Goal: Task Accomplishment & Management: Complete application form

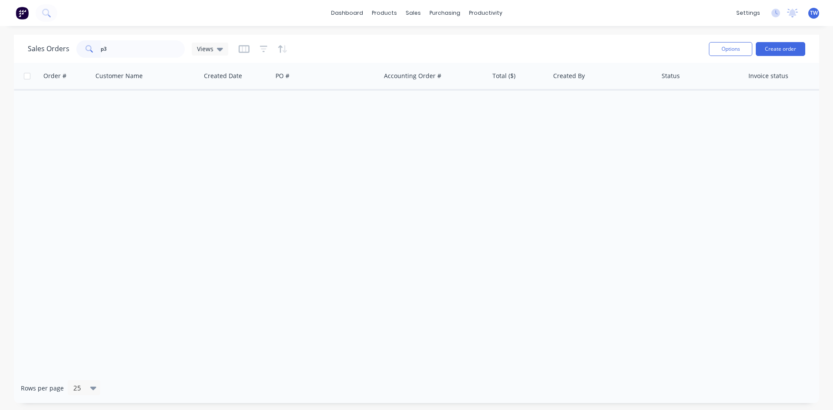
type input "p"
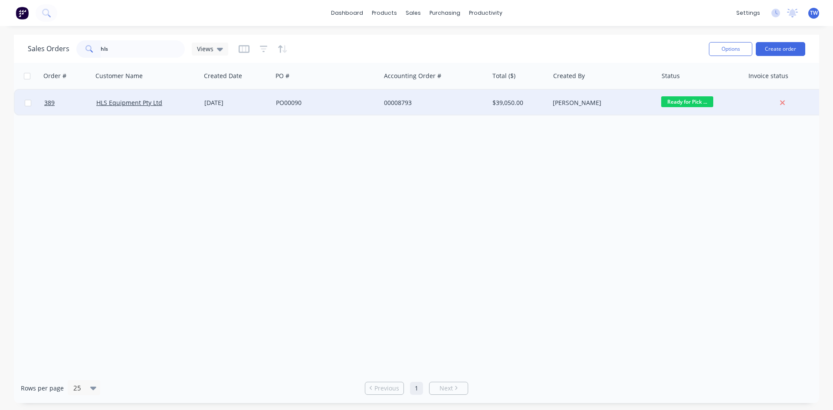
type input "hls"
click at [423, 109] on div "00008793" at bounding box center [435, 103] width 108 height 26
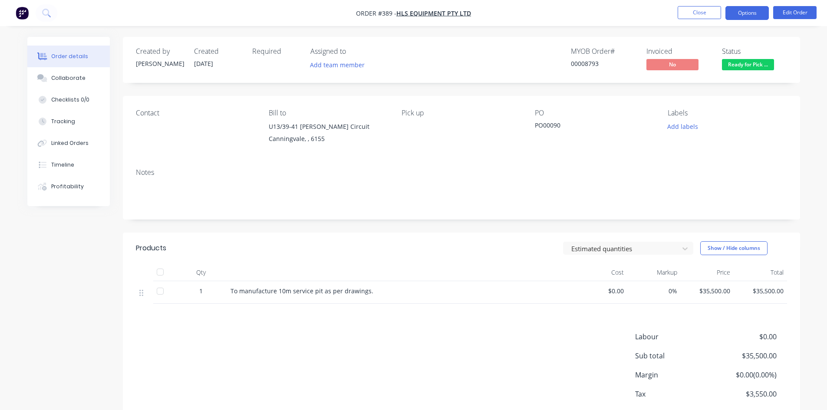
click at [747, 11] on button "Options" at bounding box center [746, 13] width 43 height 14
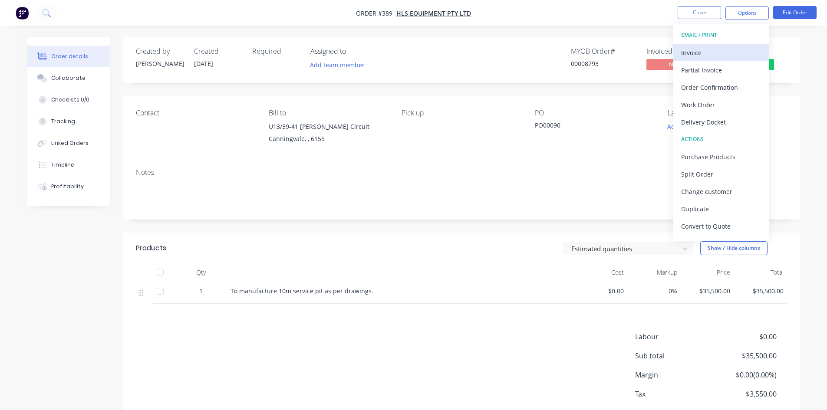
click at [694, 53] on div "Invoice" at bounding box center [721, 52] width 80 height 13
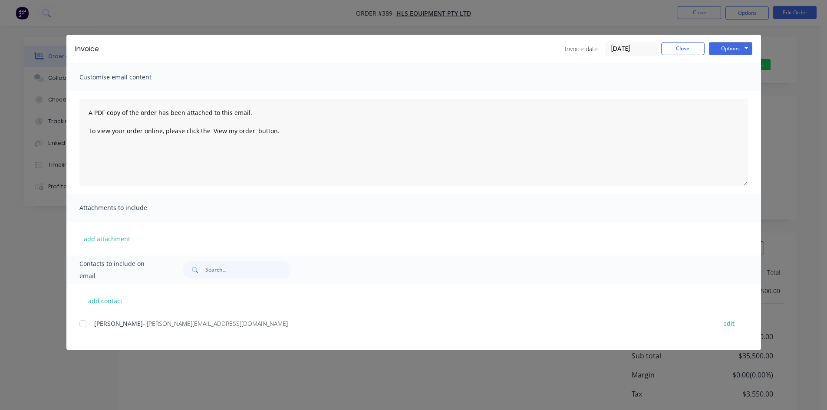
click at [84, 322] on div at bounding box center [82, 323] width 17 height 17
click at [728, 51] on button "Options" at bounding box center [730, 48] width 43 height 13
click at [731, 92] on button "Email" at bounding box center [737, 93] width 56 height 14
click at [695, 49] on button "Close" at bounding box center [682, 48] width 43 height 13
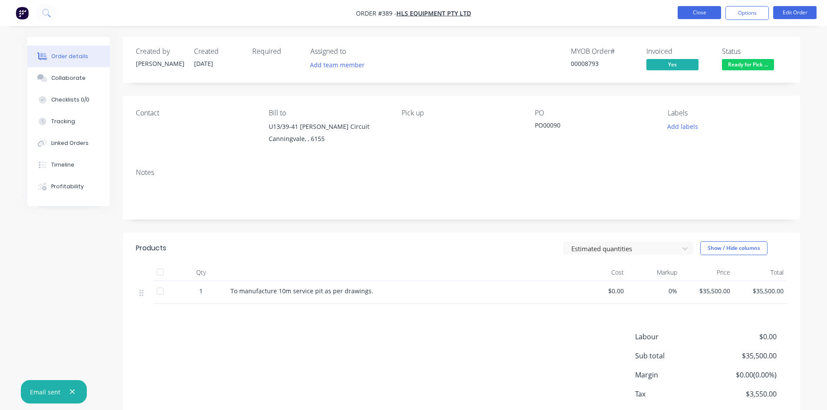
click at [705, 10] on button "Close" at bounding box center [699, 12] width 43 height 13
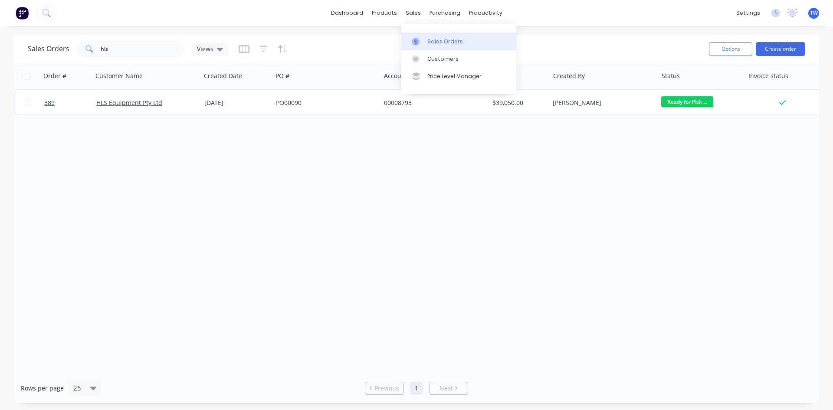
click at [442, 40] on div "Sales Orders" at bounding box center [446, 42] width 36 height 8
click at [112, 47] on input "hls" at bounding box center [143, 48] width 85 height 17
type input "h"
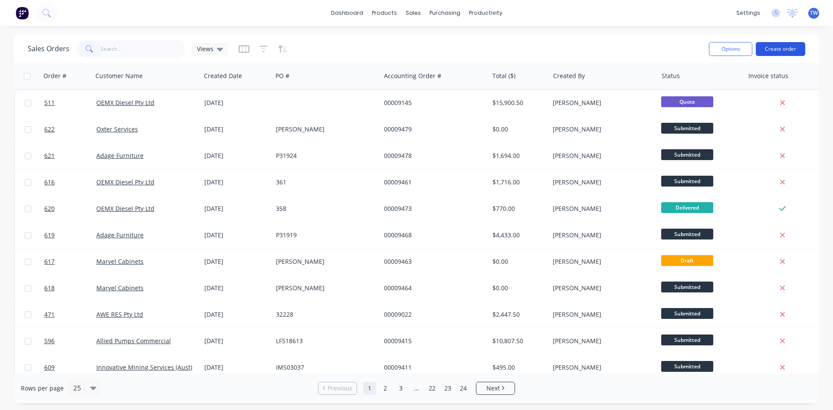
click at [776, 49] on button "Create order" at bounding box center [780, 49] width 49 height 14
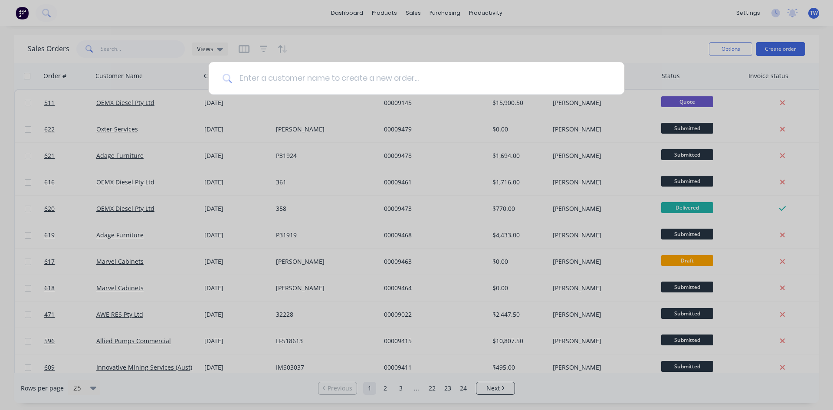
drag, startPoint x: 427, startPoint y: 65, endPoint x: 421, endPoint y: 71, distance: 8.6
click at [427, 66] on input at bounding box center [421, 78] width 379 height 33
click at [420, 73] on input at bounding box center [421, 78] width 379 height 33
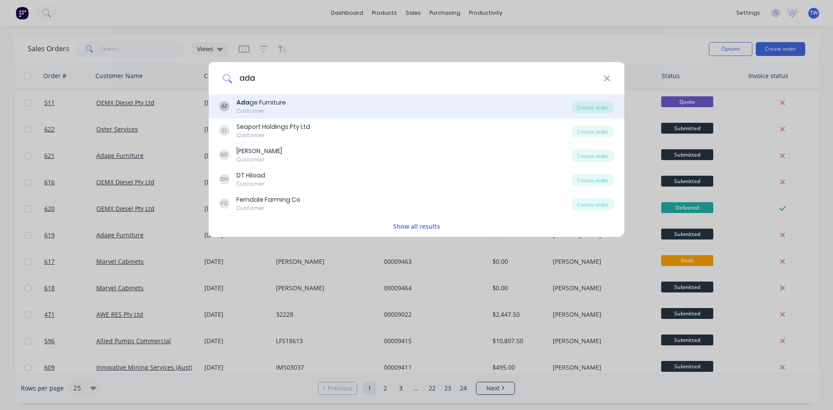
type input "ada"
click at [303, 111] on div "AF Ada ge Furniture Customer" at bounding box center [395, 106] width 353 height 17
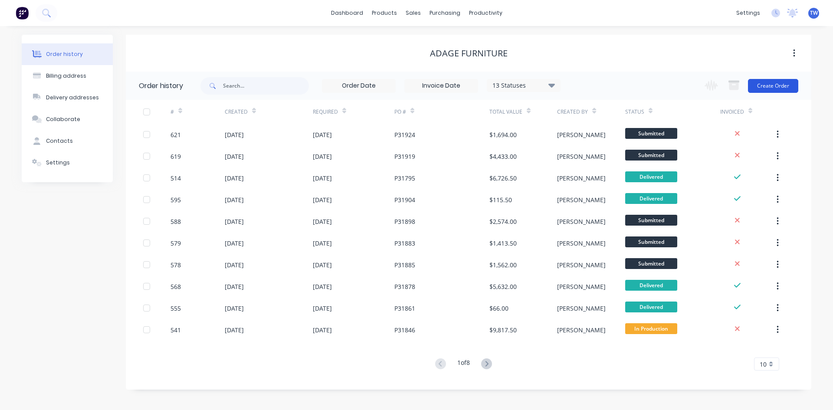
click at [774, 86] on button "Create Order" at bounding box center [773, 86] width 50 height 14
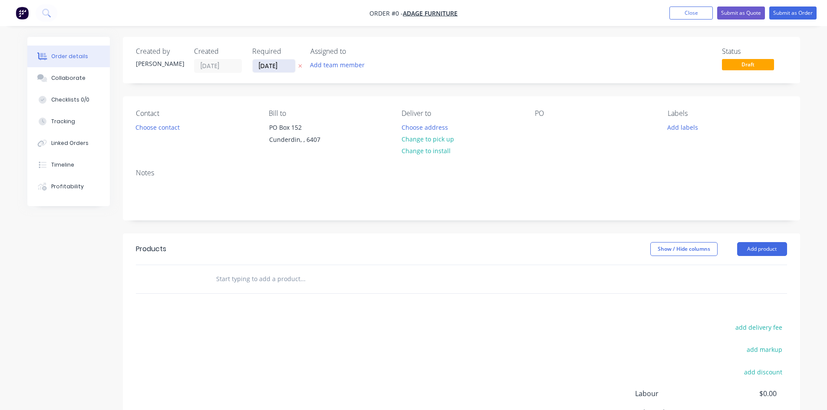
click at [277, 68] on input "[DATE]" at bounding box center [274, 65] width 43 height 13
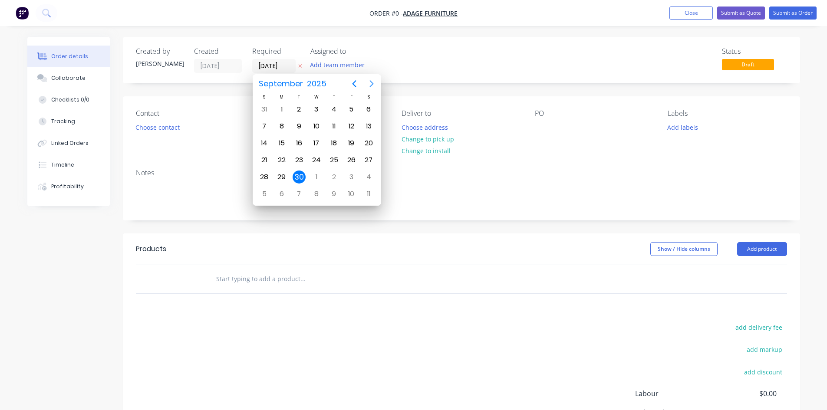
click at [372, 81] on icon "Next page" at bounding box center [371, 84] width 10 height 10
click at [281, 159] on div "20" at bounding box center [281, 160] width 13 height 13
type input "[DATE]"
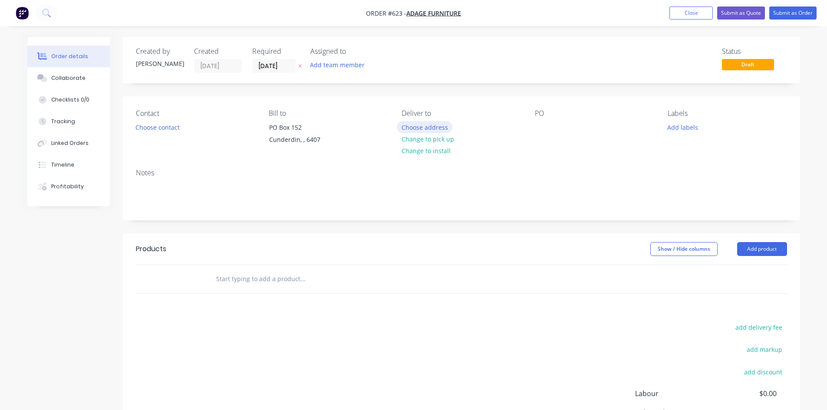
click at [439, 128] on button "Choose address" at bounding box center [425, 127] width 56 height 12
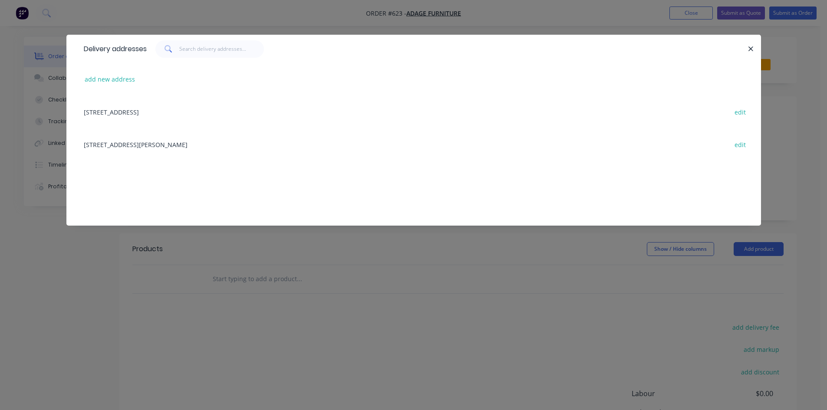
drag, startPoint x: 167, startPoint y: 147, endPoint x: 175, endPoint y: 146, distance: 8.3
click at [168, 146] on div "[STREET_ADDRESS][PERSON_NAME] edit" at bounding box center [413, 144] width 669 height 33
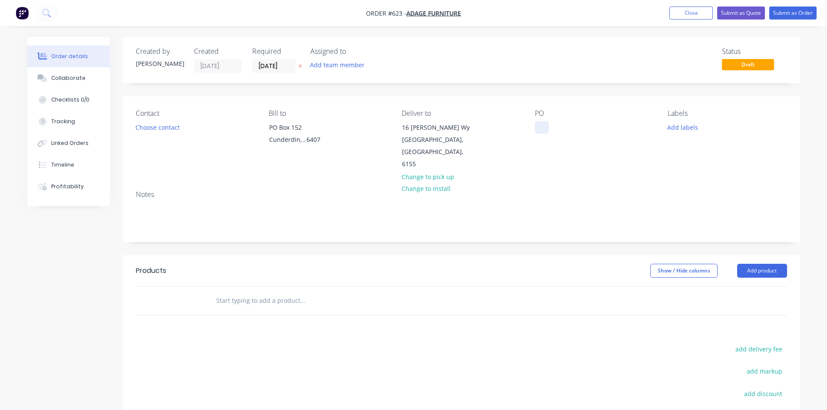
click at [540, 126] on div at bounding box center [542, 127] width 14 height 13
click at [753, 264] on button "Add product" at bounding box center [762, 271] width 50 height 14
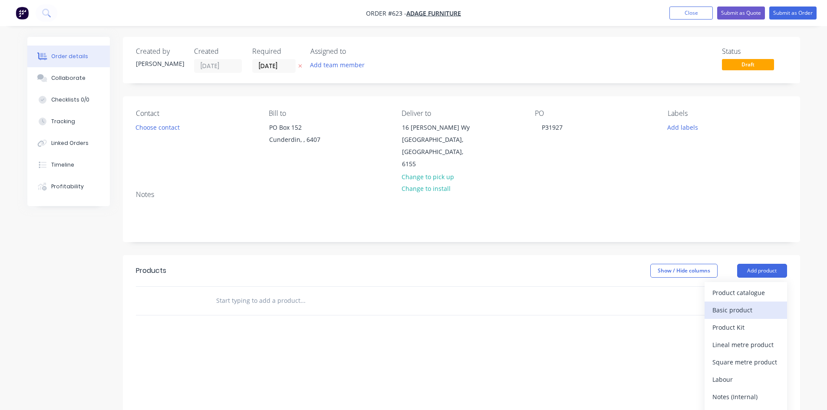
click at [752, 304] on div "Basic product" at bounding box center [745, 310] width 67 height 13
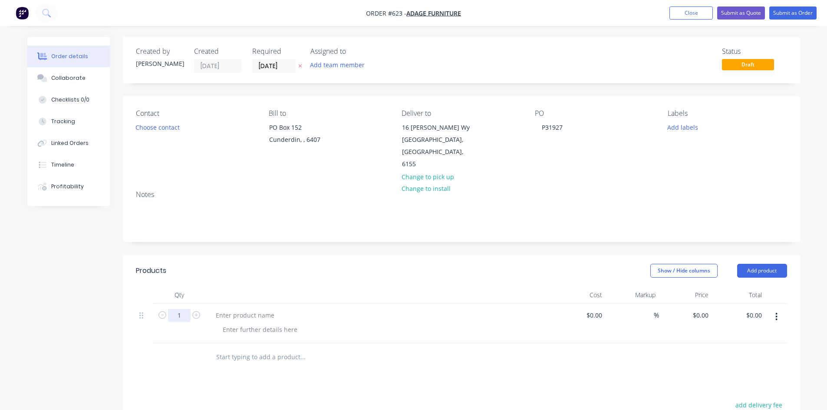
click at [187, 309] on input "1" at bounding box center [179, 315] width 23 height 13
type input "4"
click at [263, 309] on div at bounding box center [245, 315] width 72 height 13
paste div
click at [705, 309] on input "0" at bounding box center [707, 315] width 10 height 13
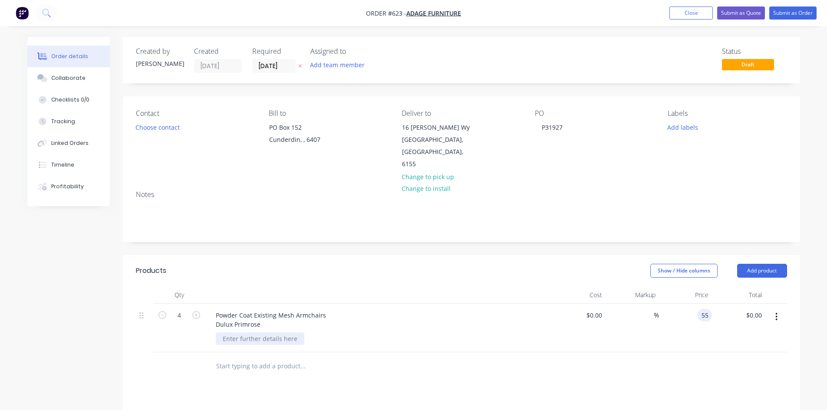
type input "$55.00"
type input "$220.00"
click at [295, 333] on div at bounding box center [260, 339] width 89 height 13
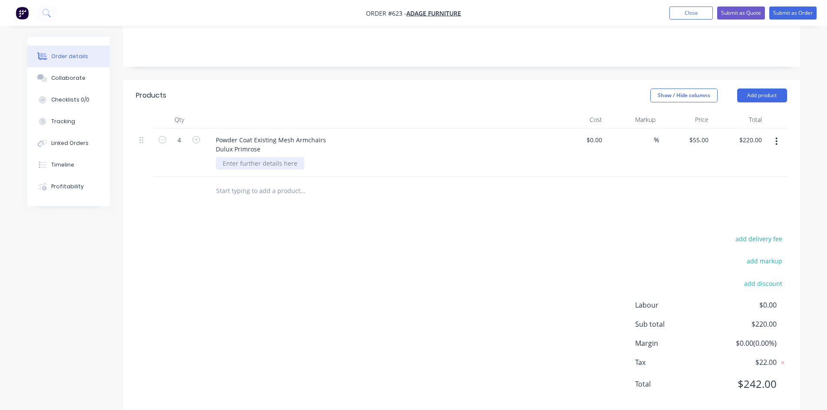
scroll to position [180, 0]
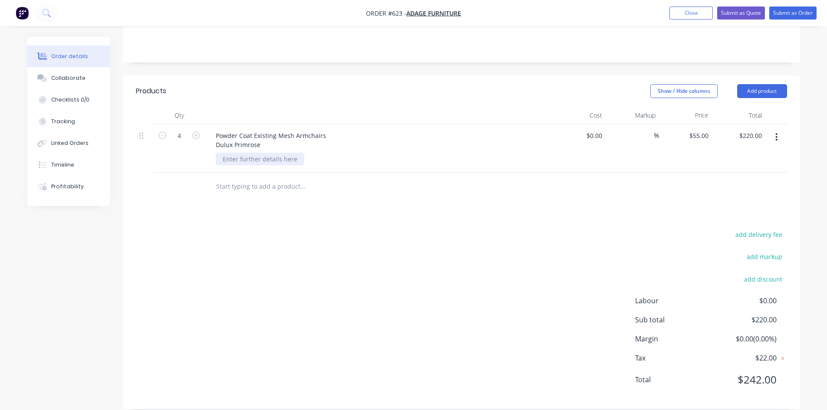
click at [263, 153] on div at bounding box center [260, 159] width 89 height 13
click at [222, 153] on div "These have been done)" at bounding box center [257, 159] width 82 height 13
click at [742, 84] on button "Add product" at bounding box center [762, 91] width 50 height 14
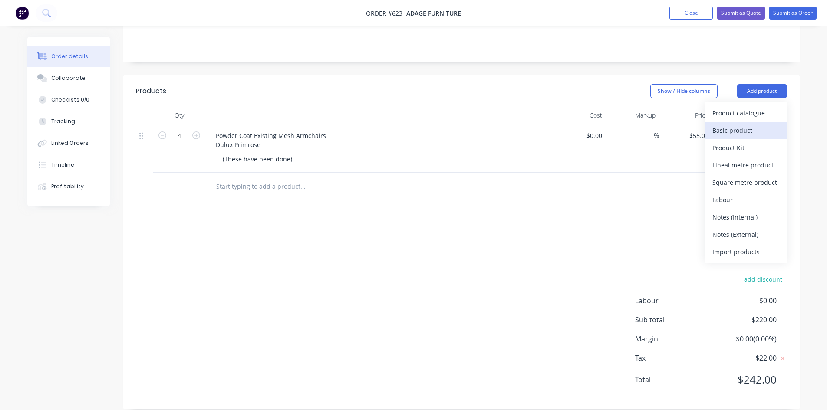
click at [750, 124] on div "Basic product" at bounding box center [745, 130] width 67 height 13
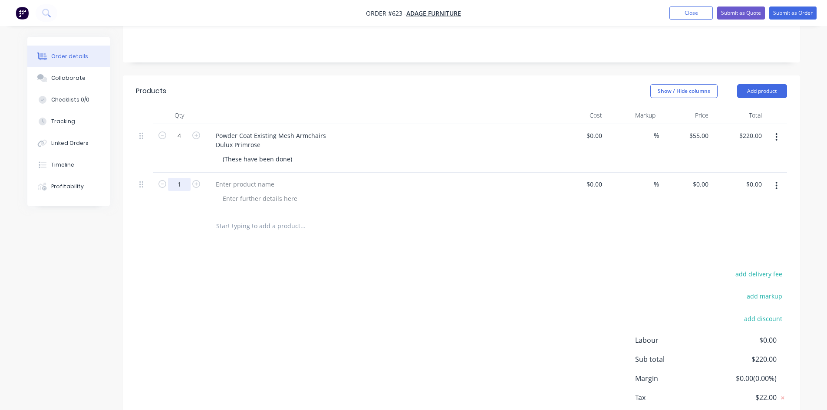
click at [182, 178] on input "1" at bounding box center [179, 184] width 23 height 13
type input "12"
click at [253, 178] on div at bounding box center [245, 184] width 72 height 13
paste div
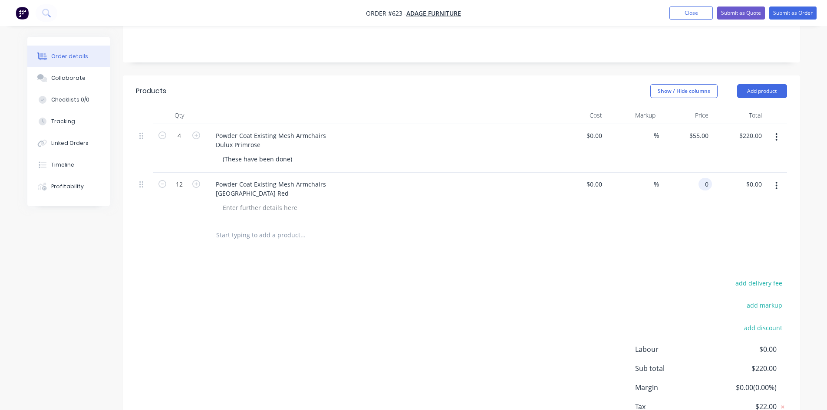
click at [705, 178] on input "0" at bounding box center [707, 184] width 10 height 13
type input "$55.00"
type input "$660.00"
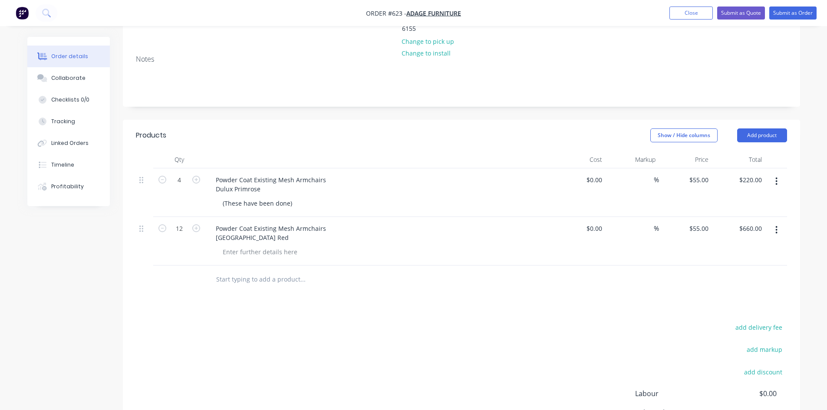
scroll to position [55, 0]
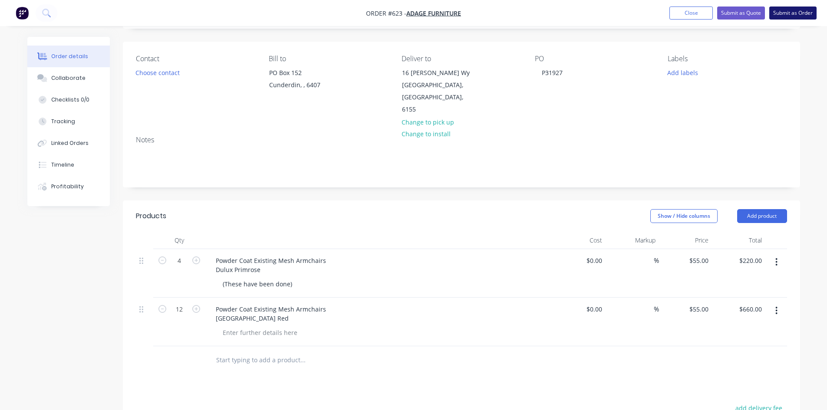
click at [785, 18] on button "Submit as Order" at bounding box center [792, 13] width 47 height 13
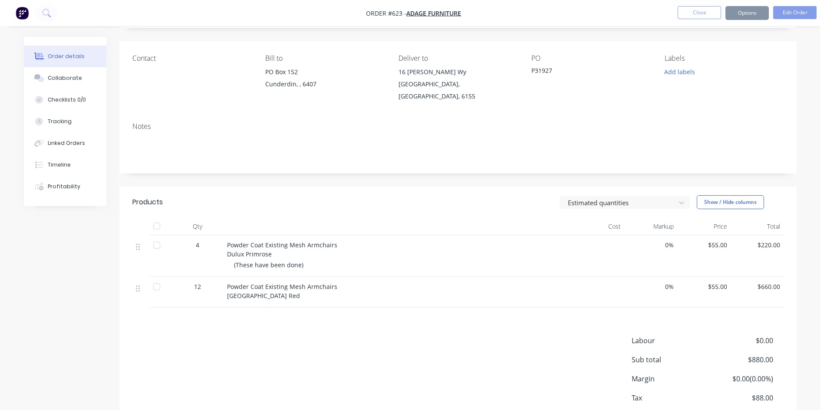
scroll to position [0, 0]
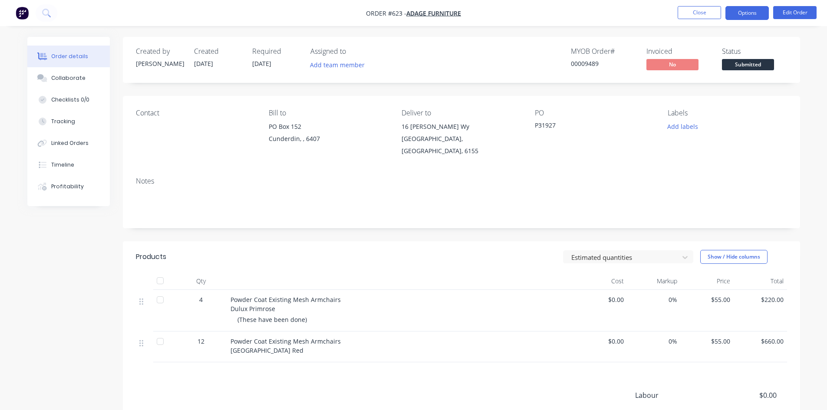
click at [753, 12] on button "Options" at bounding box center [746, 13] width 43 height 14
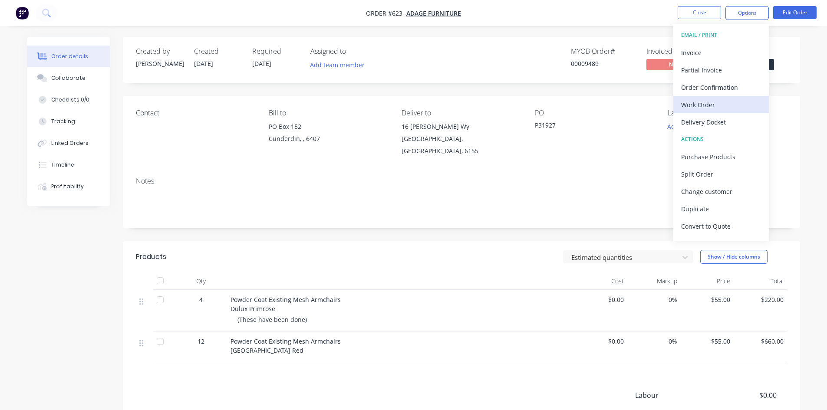
click at [701, 102] on div "Work Order" at bounding box center [721, 105] width 80 height 13
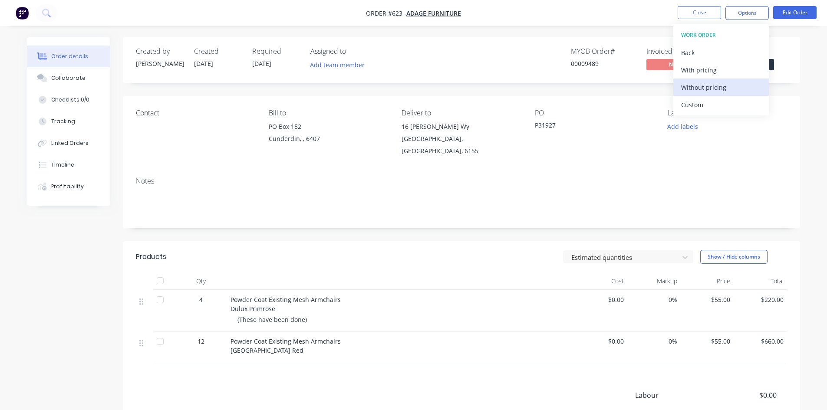
click at [704, 91] on div "Without pricing" at bounding box center [721, 87] width 80 height 13
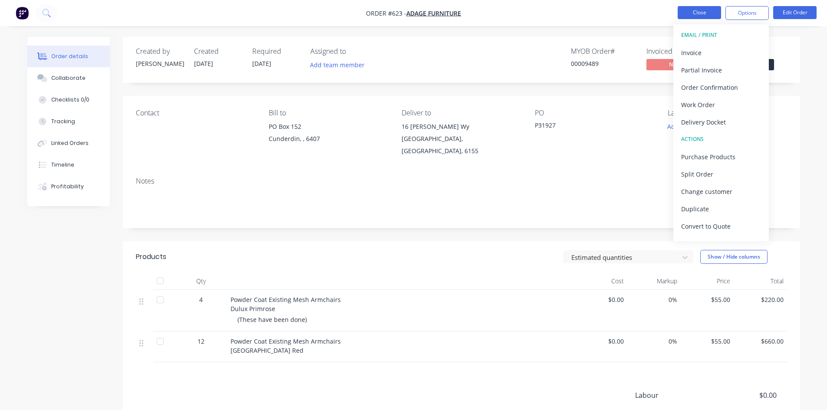
click at [697, 13] on button "Close" at bounding box center [699, 12] width 43 height 13
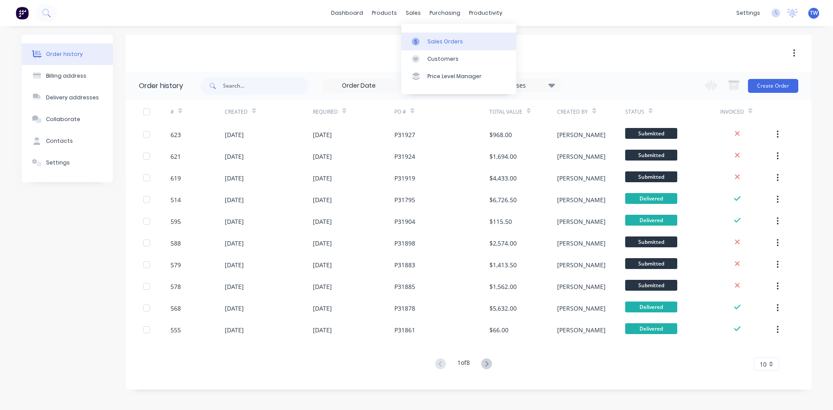
click at [437, 43] on div "Sales Orders" at bounding box center [446, 42] width 36 height 8
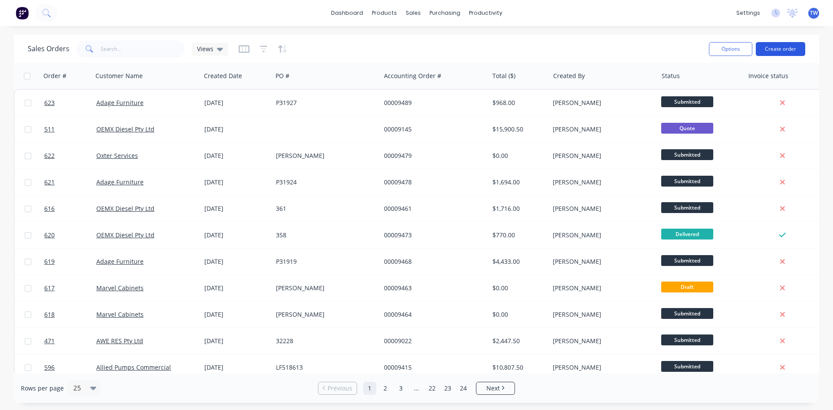
click at [794, 51] on button "Create order" at bounding box center [780, 49] width 49 height 14
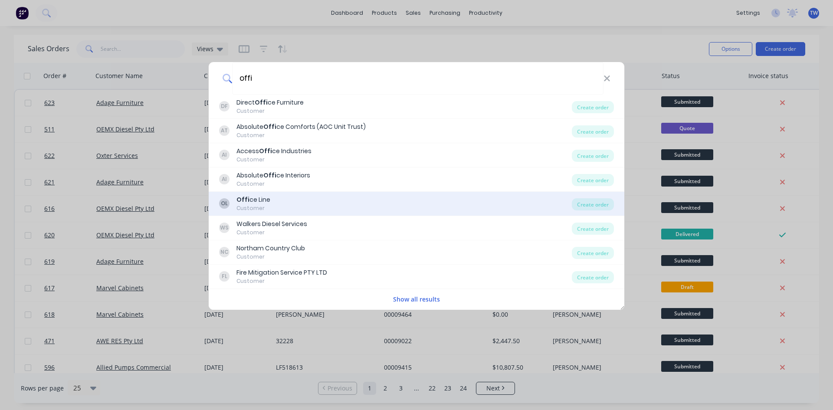
type input "offi"
click at [277, 204] on div "OL Offi ce Line Customer" at bounding box center [395, 203] width 353 height 17
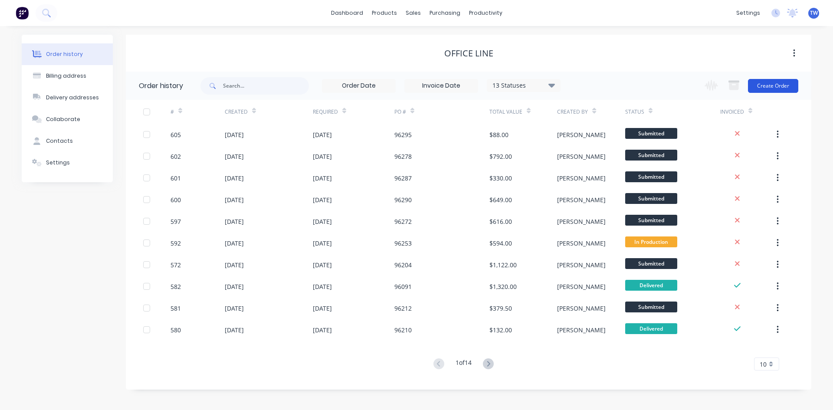
click at [774, 86] on button "Create Order" at bounding box center [773, 86] width 50 height 14
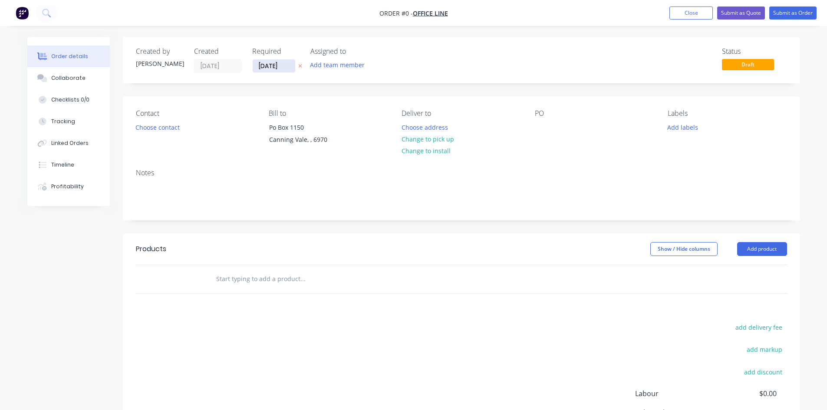
click at [291, 68] on input "[DATE]" at bounding box center [274, 65] width 43 height 13
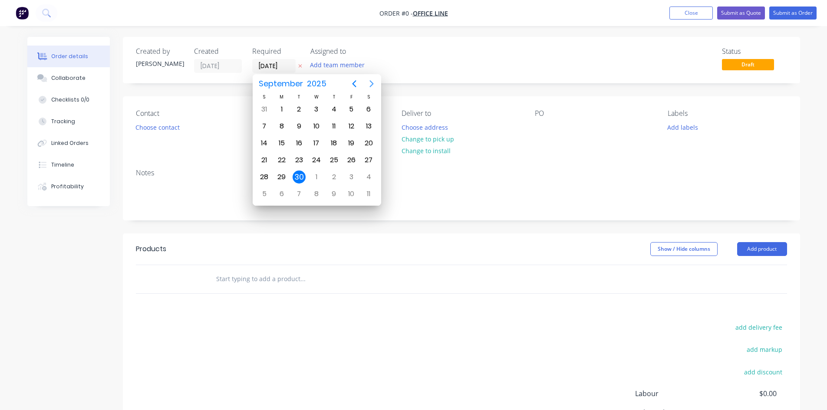
click at [371, 81] on icon "Next page" at bounding box center [371, 84] width 10 height 10
click at [301, 161] on div "21" at bounding box center [299, 160] width 13 height 13
type input "[DATE]"
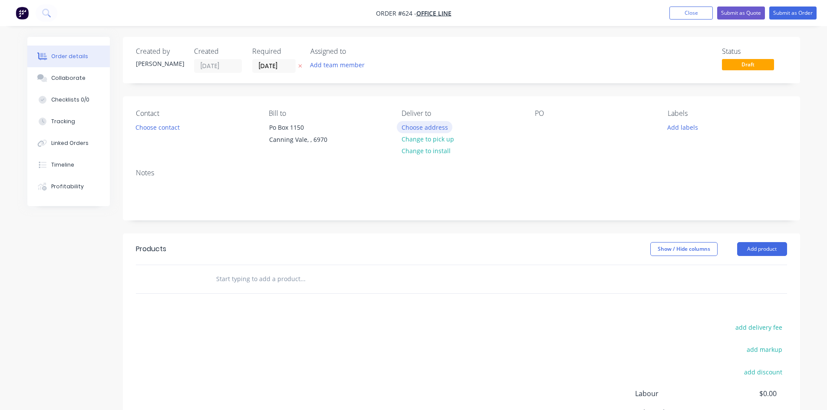
click at [417, 127] on button "Choose address" at bounding box center [425, 127] width 56 height 12
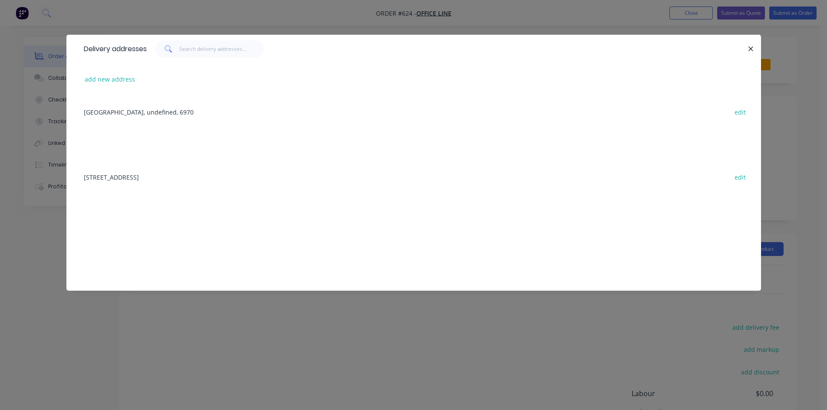
click at [181, 179] on div "[STREET_ADDRESS] edit" at bounding box center [413, 177] width 669 height 33
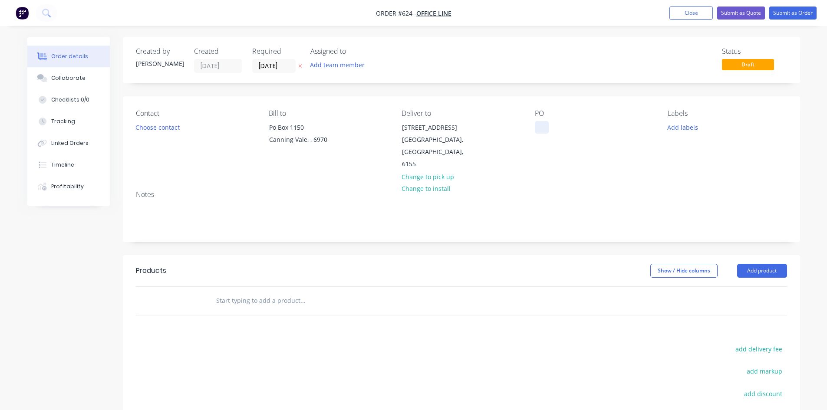
click at [543, 132] on div at bounding box center [542, 127] width 14 height 13
click at [774, 264] on button "Add product" at bounding box center [762, 271] width 50 height 14
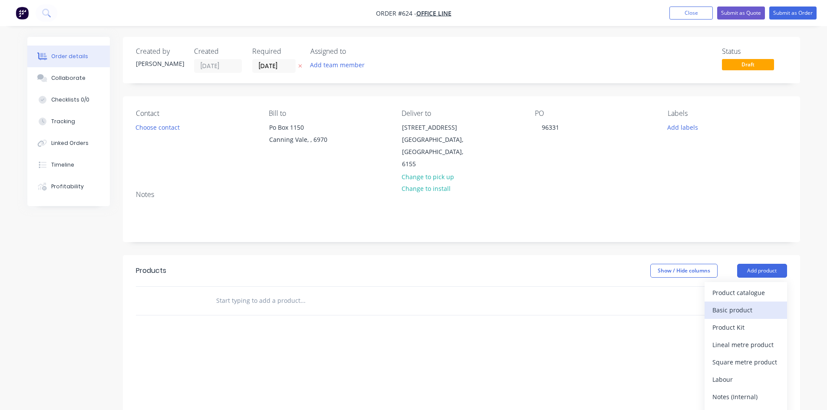
click at [747, 304] on div "Basic product" at bounding box center [745, 310] width 67 height 13
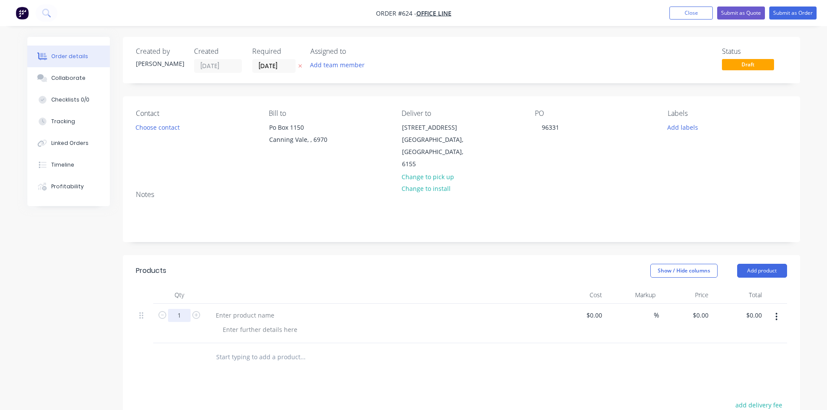
click at [183, 309] on input "1" at bounding box center [179, 315] width 23 height 13
type input "16"
click at [230, 309] on div at bounding box center [245, 315] width 72 height 13
click at [242, 309] on div at bounding box center [245, 315] width 72 height 13
paste div
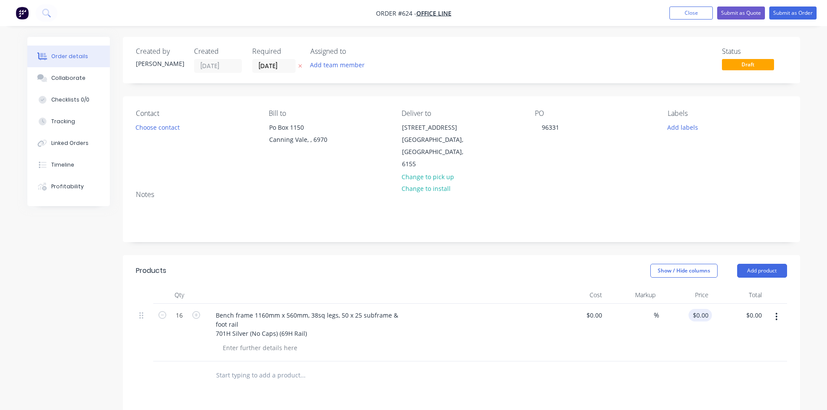
click at [701, 309] on div "$0.00 $0.00" at bounding box center [685, 333] width 53 height 58
type input "$0.00"
click at [701, 309] on div "0 0" at bounding box center [704, 315] width 13 height 13
type input "$190.00"
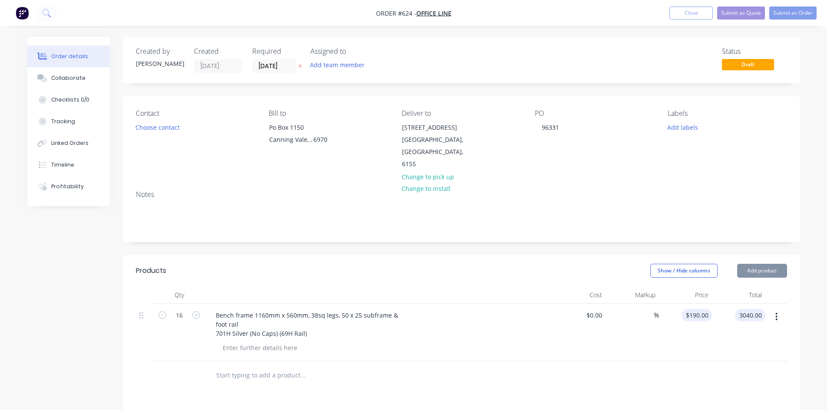
type input "$3,040.00"
click at [804, 13] on button "Submit as Order" at bounding box center [792, 13] width 47 height 13
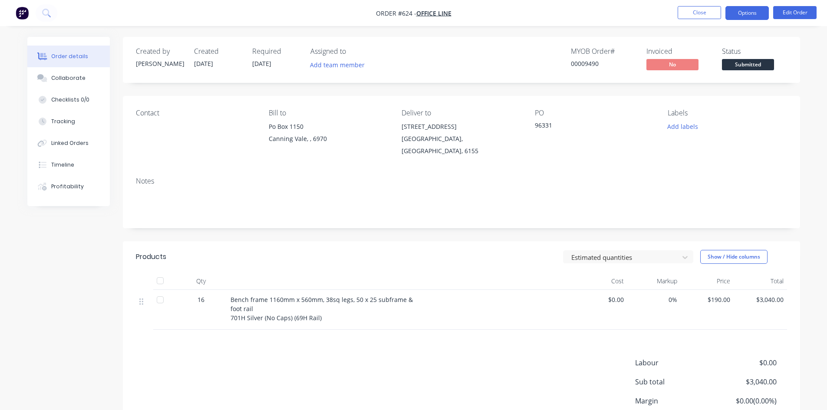
click at [736, 10] on button "Options" at bounding box center [746, 13] width 43 height 14
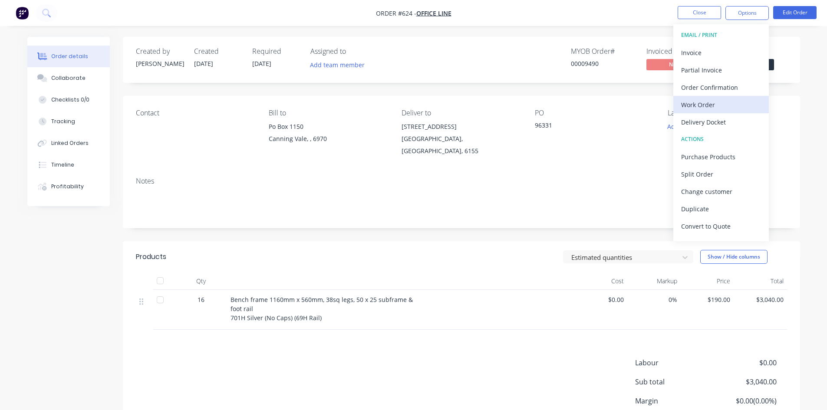
click at [710, 108] on div "Work Order" at bounding box center [721, 105] width 80 height 13
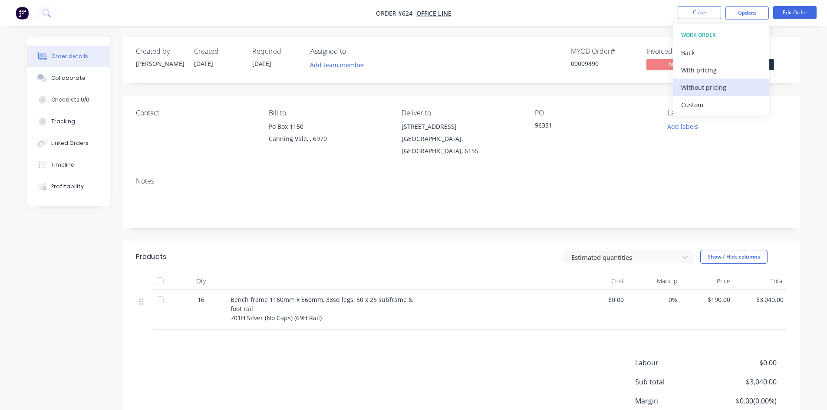
click at [737, 85] on div "Without pricing" at bounding box center [721, 87] width 80 height 13
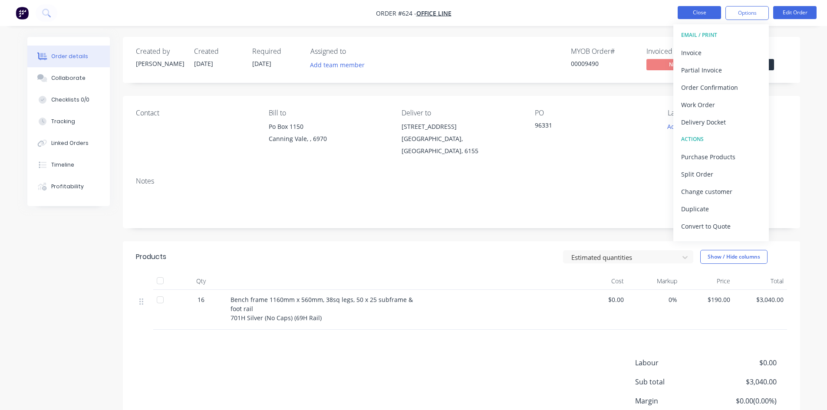
click at [698, 16] on button "Close" at bounding box center [699, 12] width 43 height 13
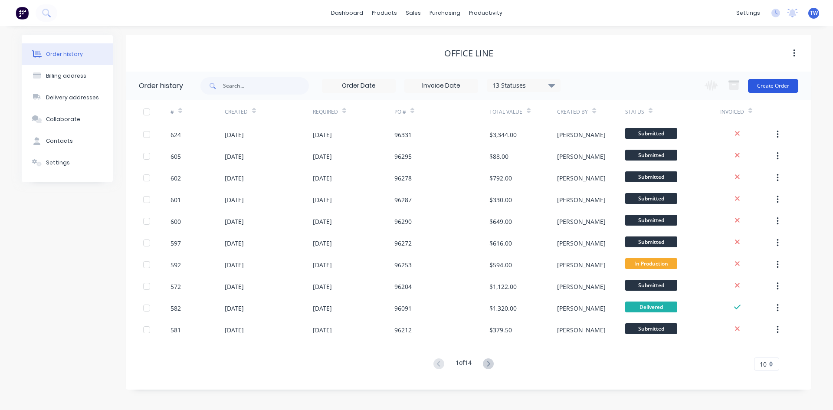
click at [790, 89] on button "Create Order" at bounding box center [773, 86] width 50 height 14
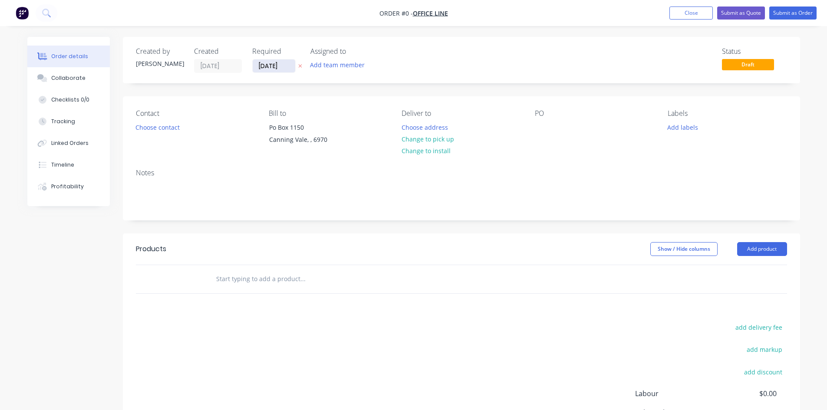
click at [273, 66] on input "[DATE]" at bounding box center [274, 65] width 43 height 13
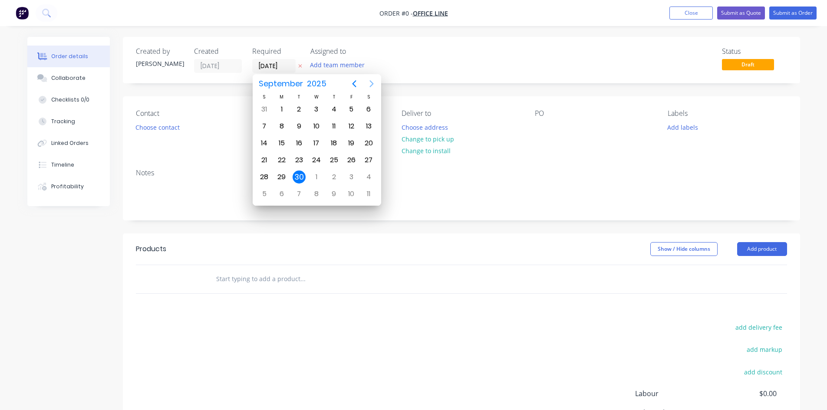
click at [372, 85] on icon "Next page" at bounding box center [371, 83] width 4 height 7
click at [300, 158] on div "21" at bounding box center [299, 160] width 13 height 13
type input "[DATE]"
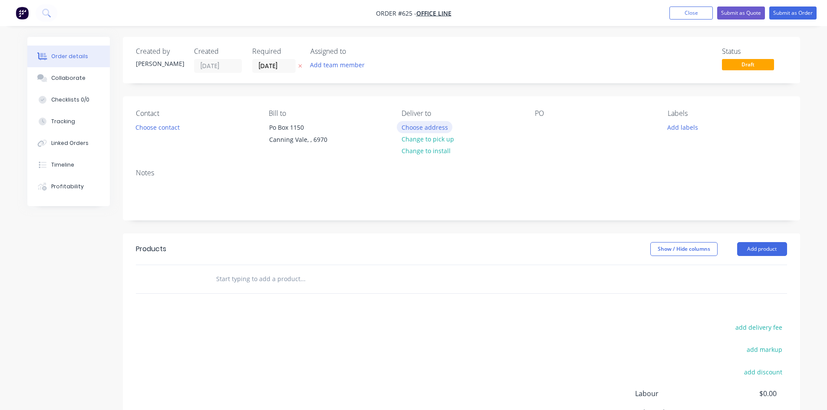
click at [424, 127] on button "Choose address" at bounding box center [425, 127] width 56 height 12
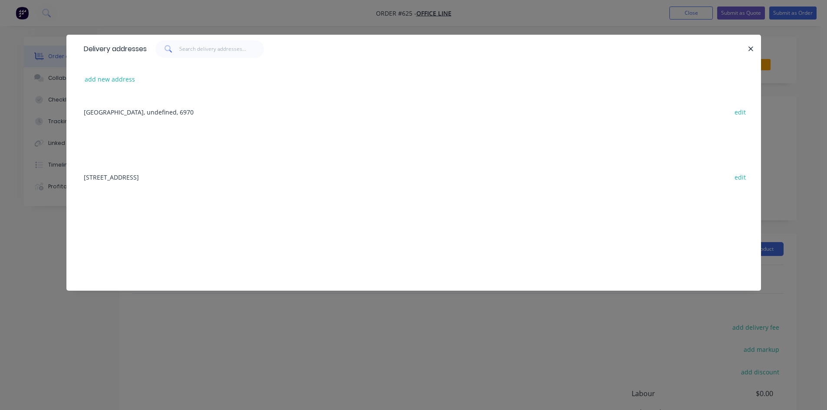
click at [264, 175] on div "[STREET_ADDRESS] edit" at bounding box center [413, 177] width 669 height 33
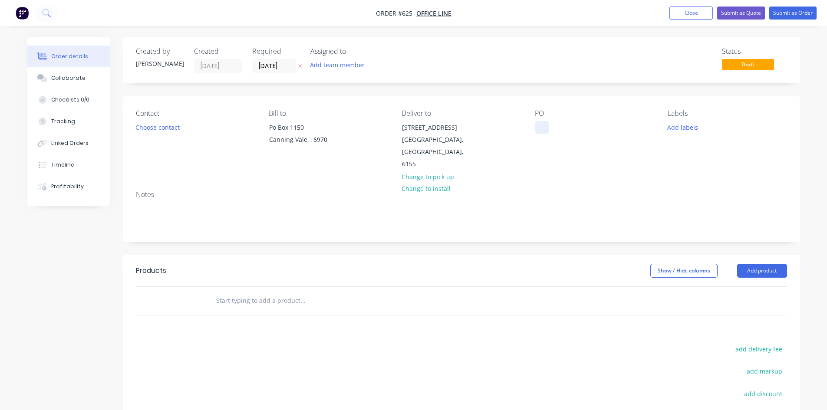
click at [535, 122] on div at bounding box center [542, 127] width 14 height 13
click at [745, 264] on button "Add product" at bounding box center [762, 271] width 50 height 14
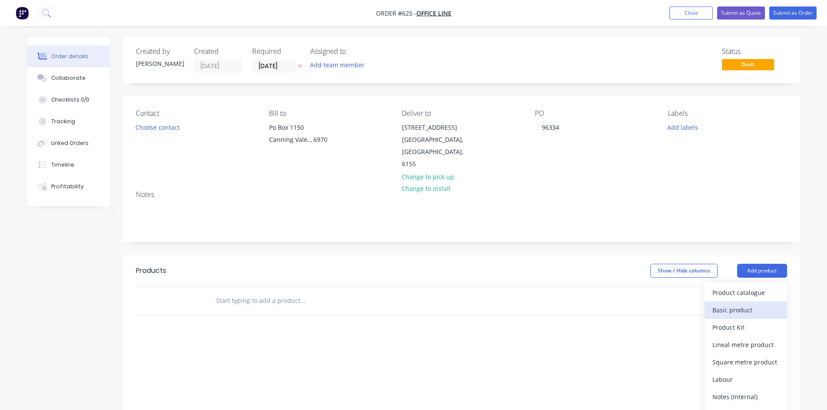
click at [739, 304] on div "Basic product" at bounding box center [745, 310] width 67 height 13
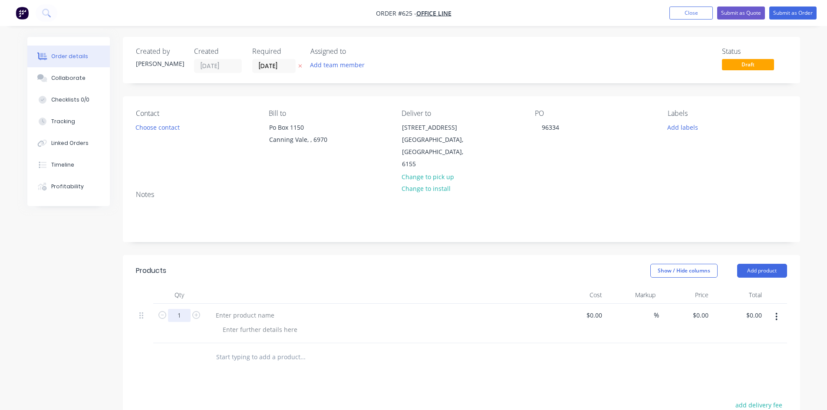
click at [184, 309] on input "1" at bounding box center [179, 315] width 23 height 13
type input "8"
click at [267, 309] on div at bounding box center [245, 315] width 72 height 13
click at [250, 309] on div at bounding box center [245, 315] width 72 height 13
paste div
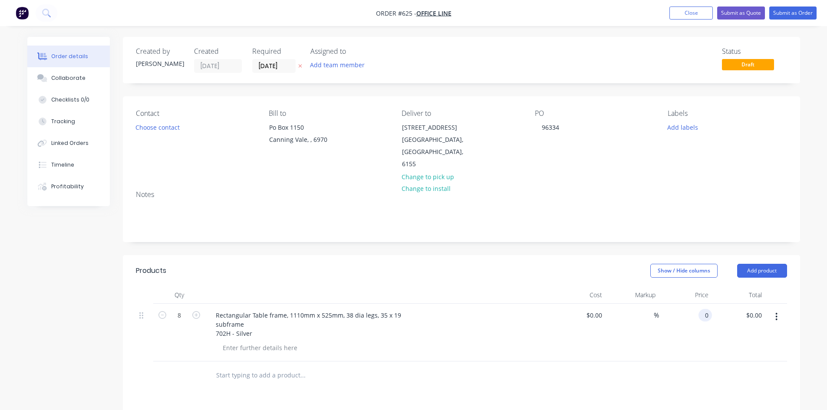
click at [702, 309] on input "0" at bounding box center [707, 315] width 10 height 13
type input "$80.00"
type input "$640.00"
click at [760, 264] on button "Add product" at bounding box center [762, 271] width 50 height 14
click at [739, 304] on div "Basic product" at bounding box center [745, 310] width 67 height 13
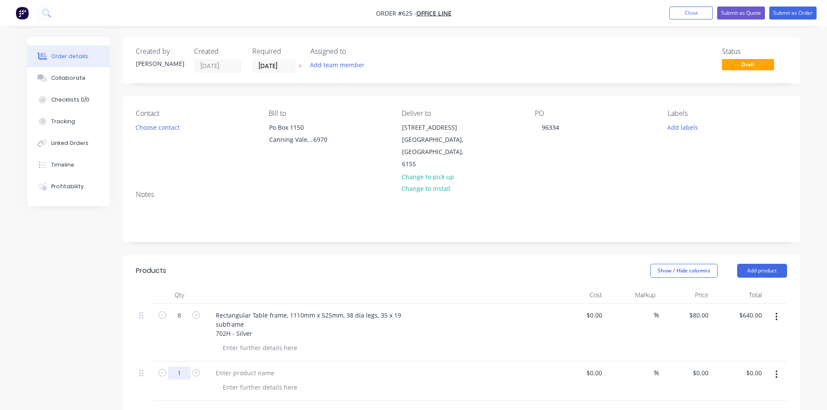
click at [185, 367] on input "1" at bounding box center [179, 373] width 23 height 13
type input "12"
click at [227, 367] on div at bounding box center [245, 373] width 72 height 13
click at [233, 367] on div at bounding box center [245, 373] width 72 height 13
paste div
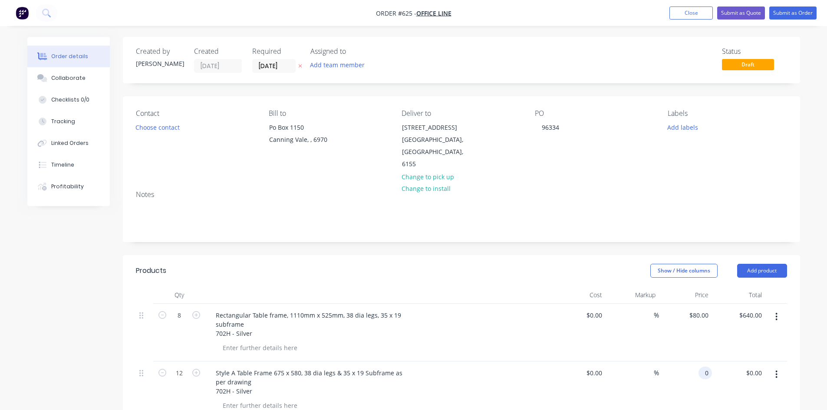
click at [709, 367] on input "0" at bounding box center [707, 373] width 10 height 13
type input "$115.00"
type input "$1,380.00"
type input "$80.00"
type input "1380.00"
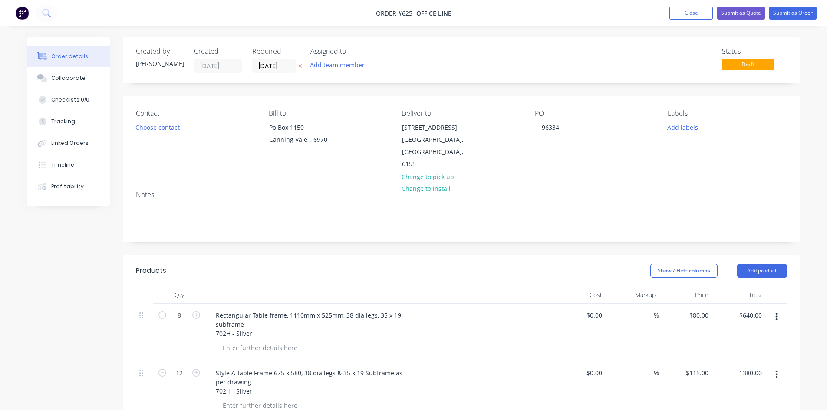
type input "80"
type input "$1,380.00"
type input "$80.00"
type input "1380.00"
click at [691, 304] on div "$80.00 $80.00" at bounding box center [685, 333] width 53 height 58
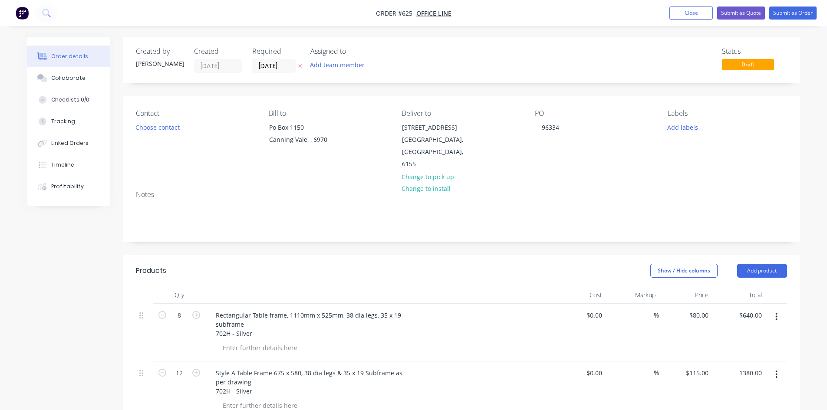
type input "80"
type input "$1,380.00"
type input "$80.00"
type input "1380.00"
type input "80"
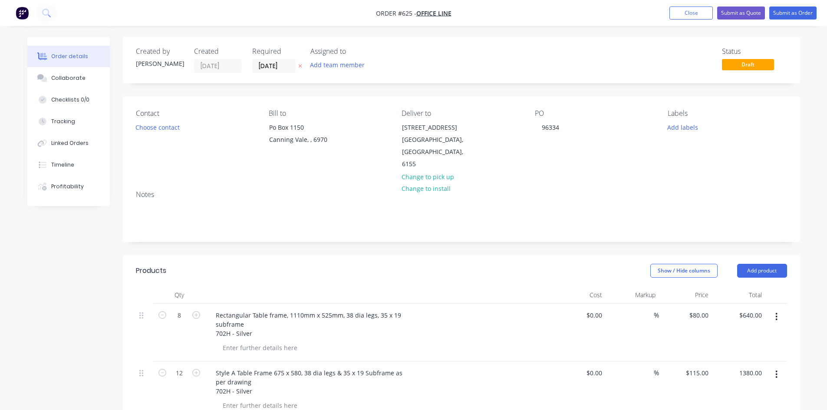
type input "$1,380.00"
type input "$80.00"
type input "1380.00"
type input "80"
type input "$1,380.00"
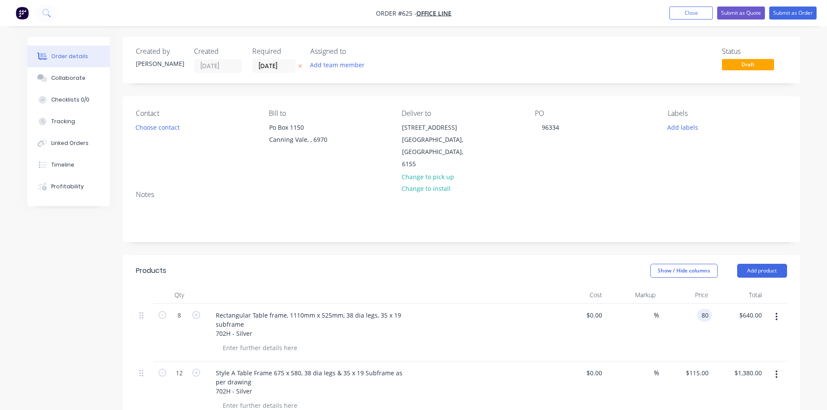
type input "$80.00"
type input "1380.00"
type input "80"
type input "$1,380.00"
type input "$80.00"
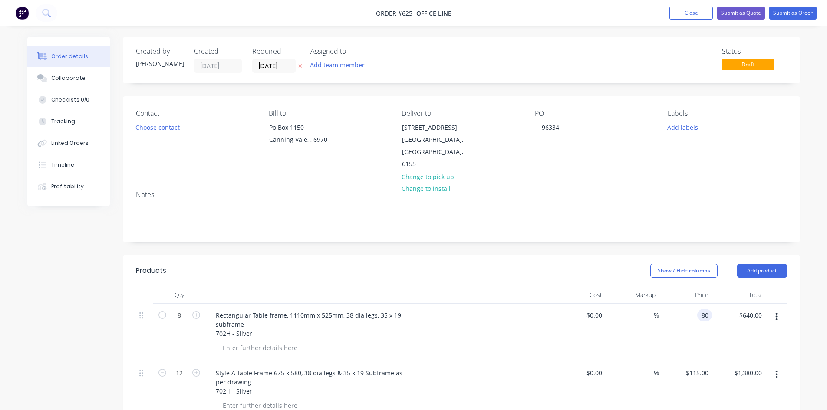
type input "1380.00"
type input "80"
type input "$1,380.00"
type input "$80.00"
type input "1380.00"
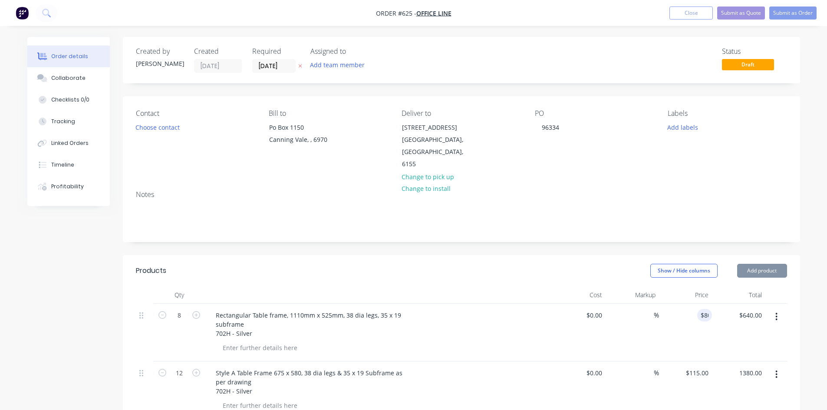
type input "80"
type input "$1,380.00"
type input "$80.00"
type input "1380.00"
type input "80"
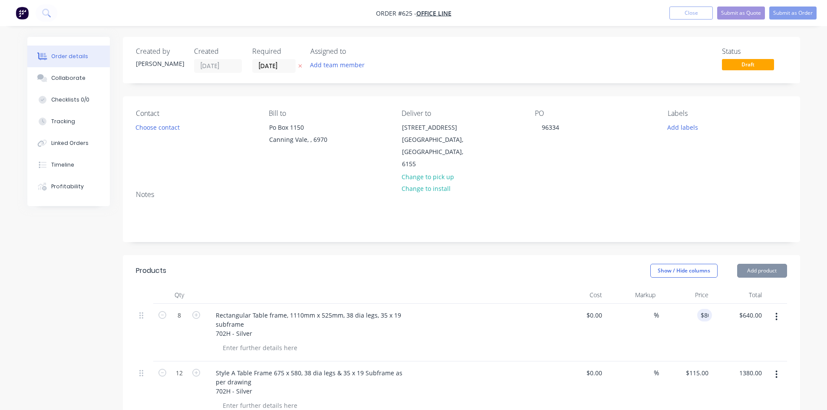
type input "$1,380.00"
type input "$80.00"
type input "1380.00"
type input "80"
type input "$1,380.00"
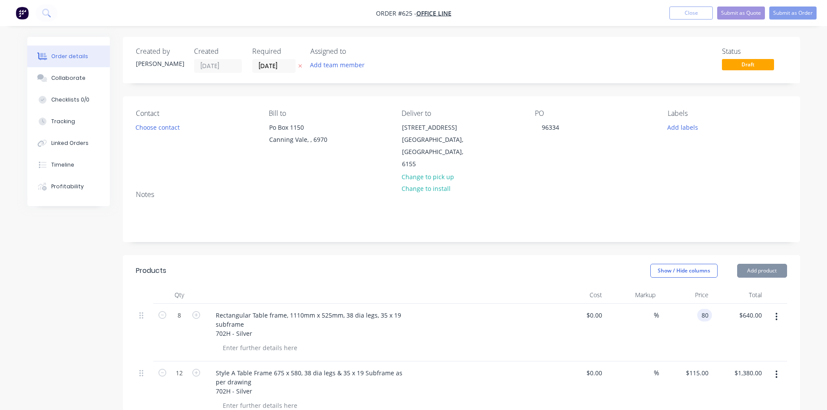
type input "$80.00"
type input "1380.00"
type input "80"
type input "$1,380.00"
type input "$80.00"
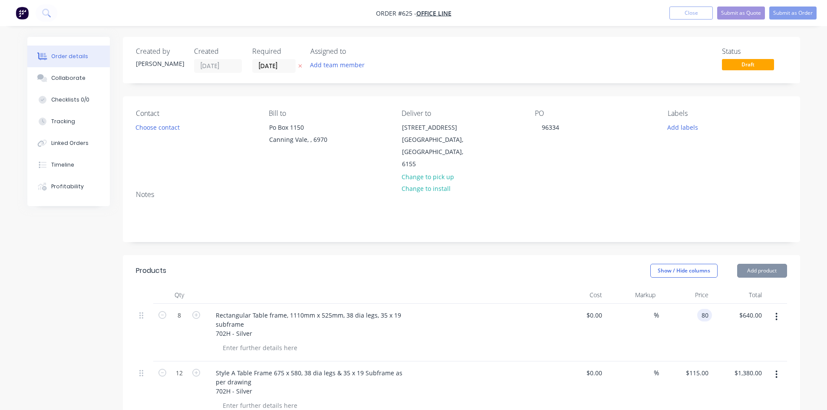
type input "1380.00"
type input "80"
type input "$1,380.00"
type input "$80.00"
type input "1380.00"
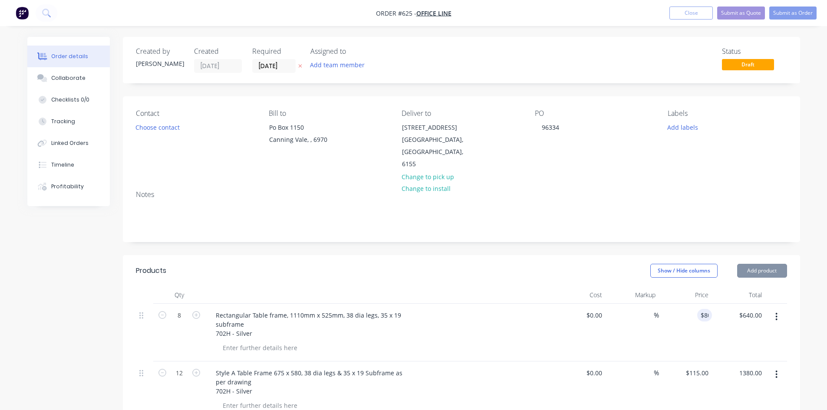
type input "80"
type input "$1,380.00"
type input "$80.00"
type input "1380.00"
type input "80"
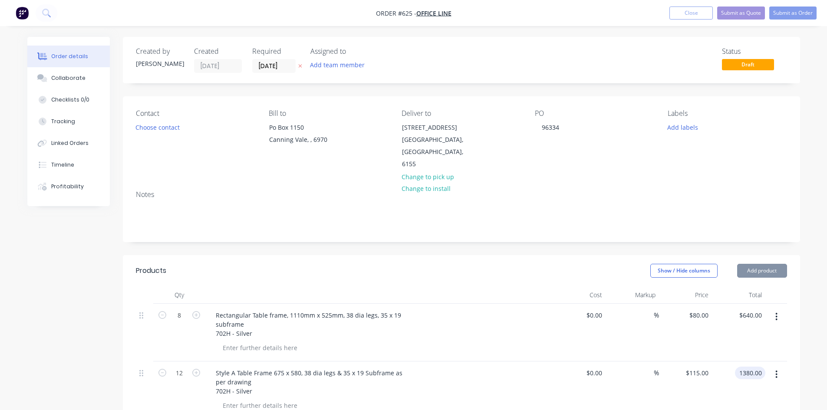
type input "$1,380.00"
type input "$80.00"
type input "1380.00"
type input "80"
type input "$1,380.00"
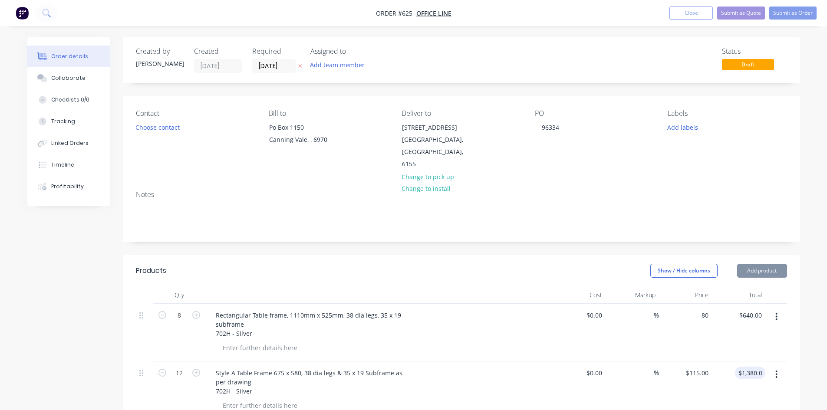
type input "$80.00"
type input "1380.00"
type input "80"
type input "$1,380.00"
type input "$80.00"
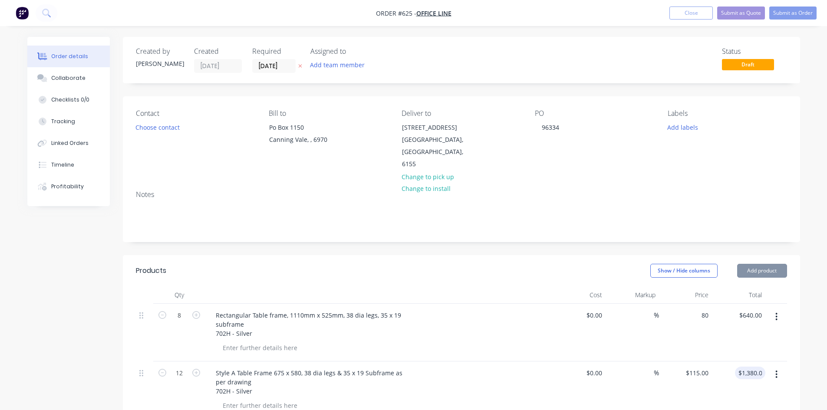
type input "1380.00"
type input "80"
type input "$1,380.00"
type input "$80.00"
type input "1380.00"
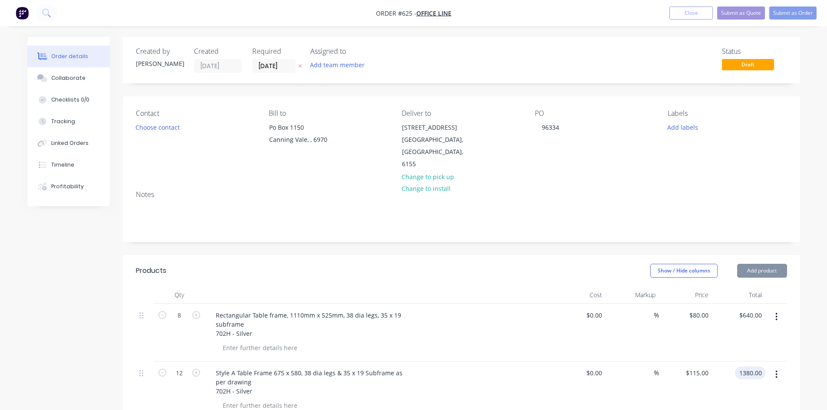
type input "80"
type input "$1,380.00"
type input "$80.00"
type input "1380.00"
type input "80"
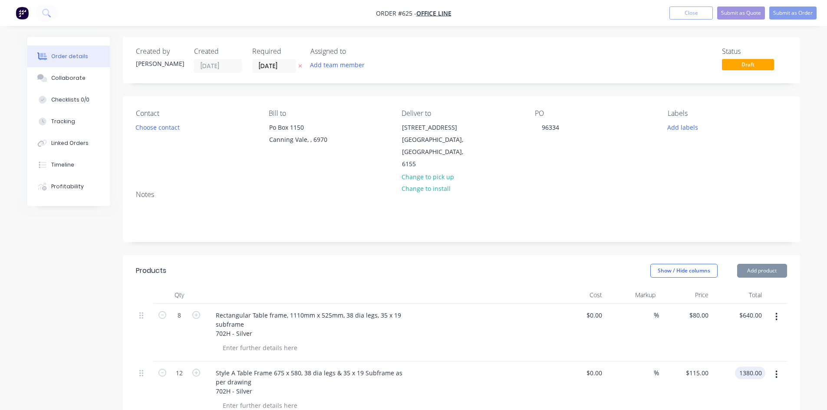
type input "$1,380.00"
type input "$80.00"
type input "1380.00"
type input "80"
type input "$1,380.00"
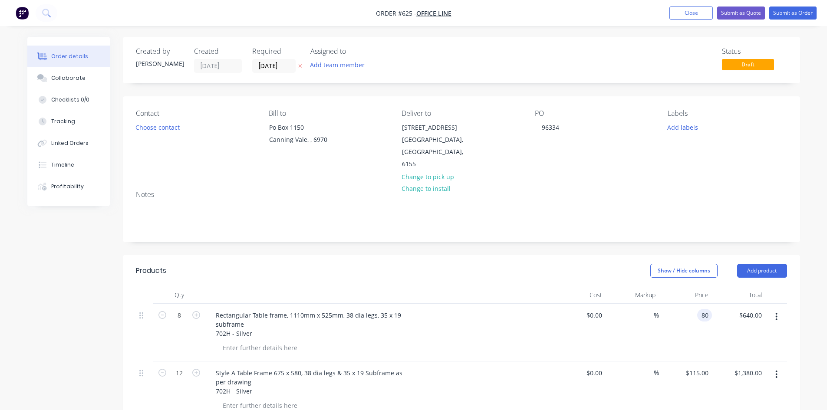
type input "$80.00"
type input "1380.00"
type input "80"
type input "$1,380.00"
type input "$80.00"
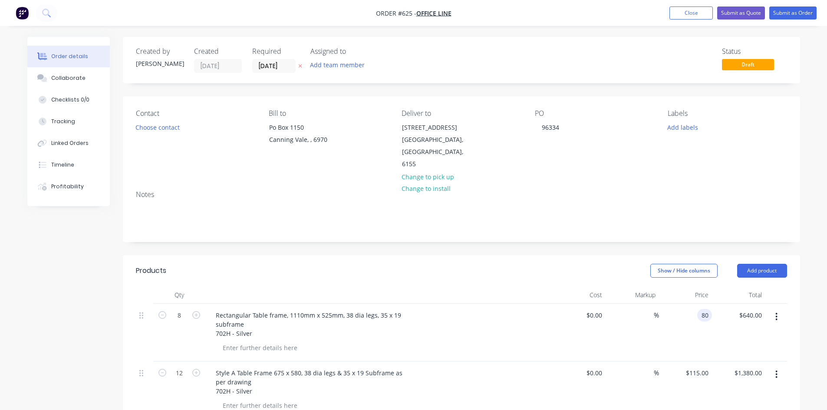
type input "1380.00"
type input "80"
type input "$1,380.00"
type input "$80.00"
type input "1380.00"
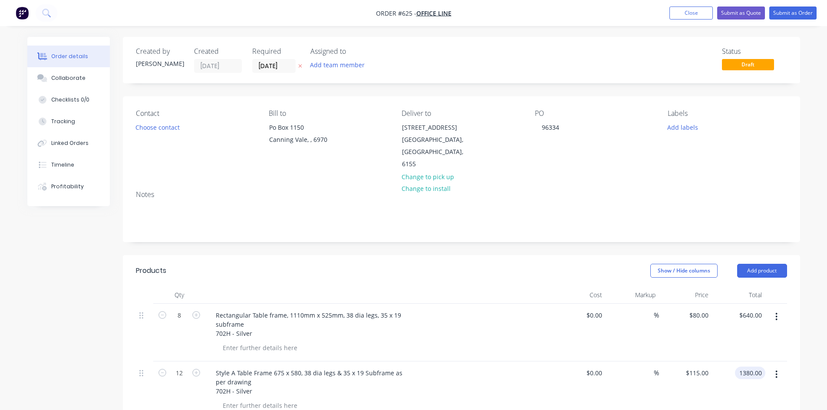
type input "80"
type input "$1,380.00"
type input "$80.00"
type input "1380.00"
type input "80"
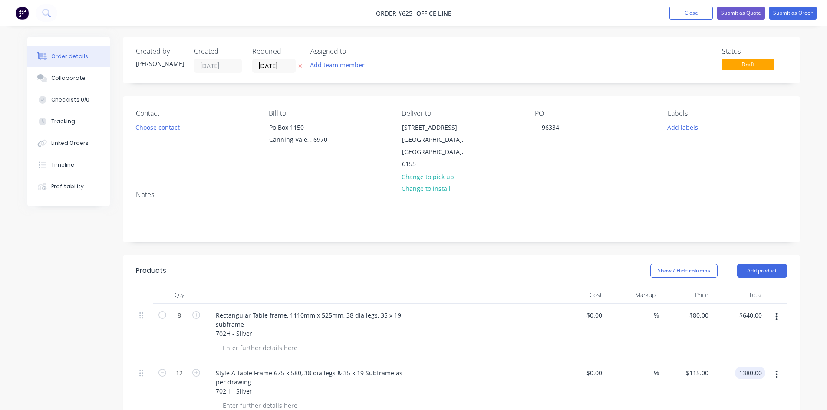
type input "$1,380.00"
type input "$80.00"
type input "1380.00"
type input "80"
type input "$1,380.00"
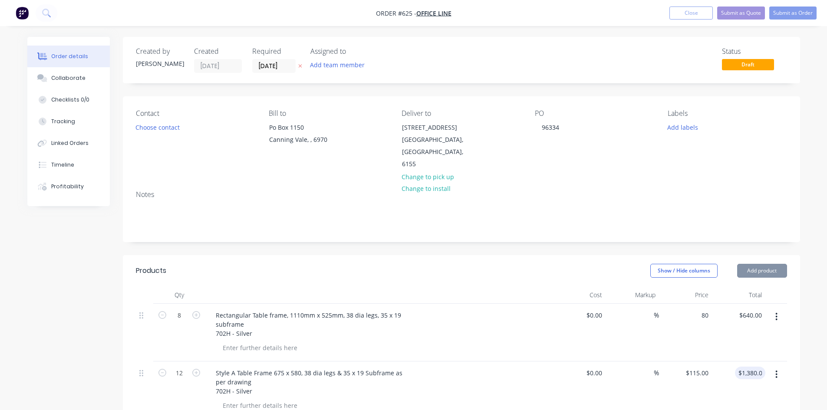
type input "$80.00"
type input "1380.00"
type input "80"
type input "$1,380.00"
type input "$80.00"
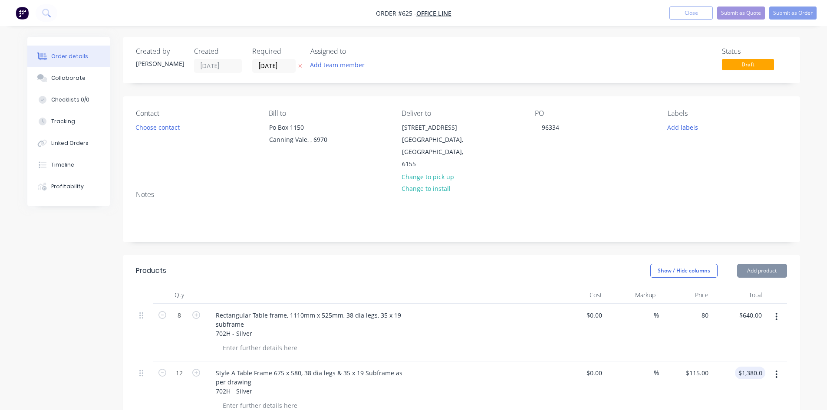
type input "1380.00"
type input "80"
type input "$1,380.00"
type input "$80.00"
type input "1380.00"
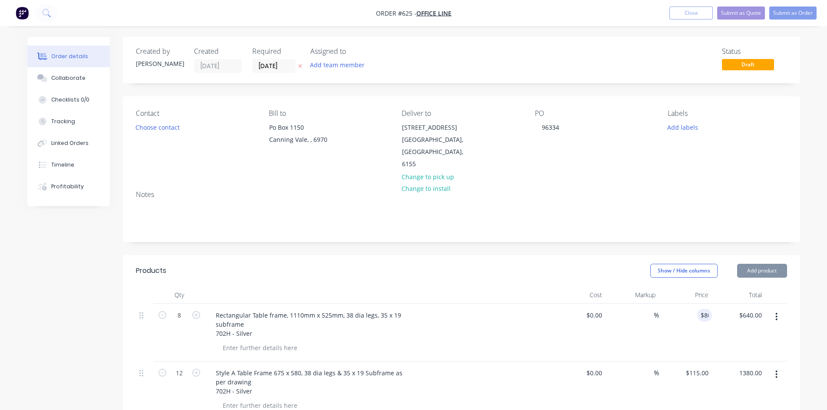
type input "80"
type input "$1,380.00"
type input "$80.00"
type input "1380.00"
type input "80"
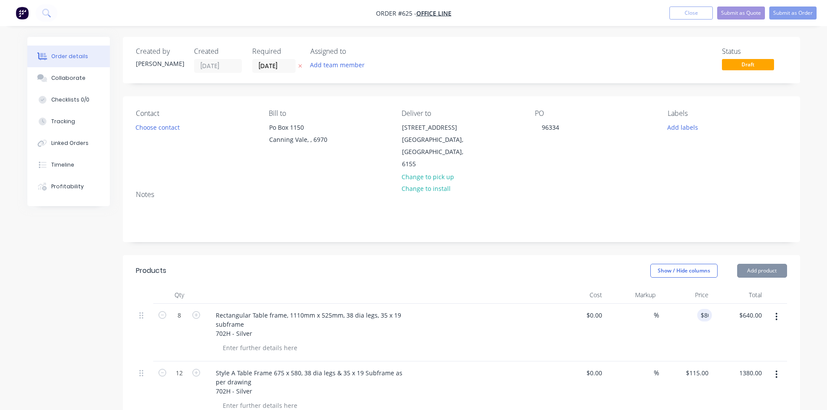
type input "$1,380.00"
type input "$80.00"
type input "1380.00"
type input "80"
type input "1380.001"
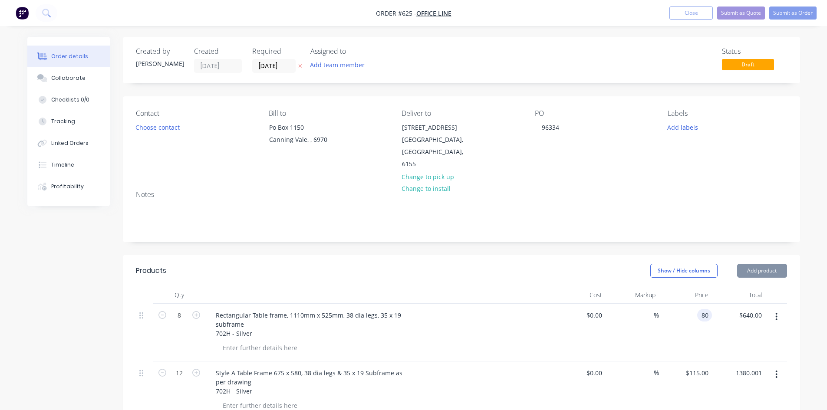
type input "$80.00"
type input "1380.001"
type input "80"
type input "$1,380.001"
type input "$80.00"
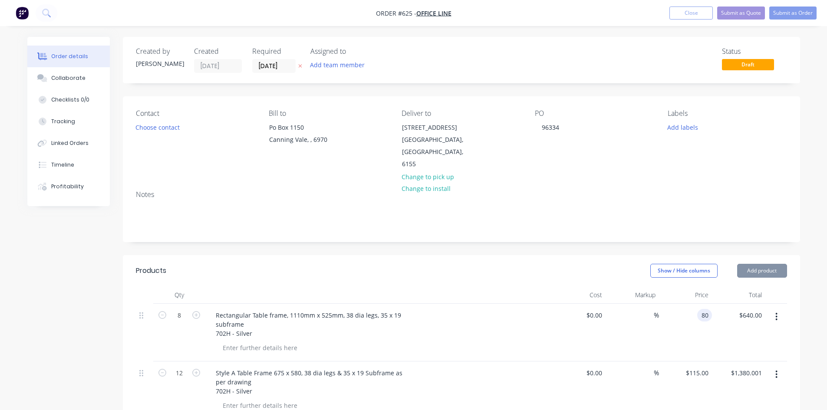
type input "1380.001"
type input "80"
type input "$1,380.001"
type input "2"
type input "$1,380.001"
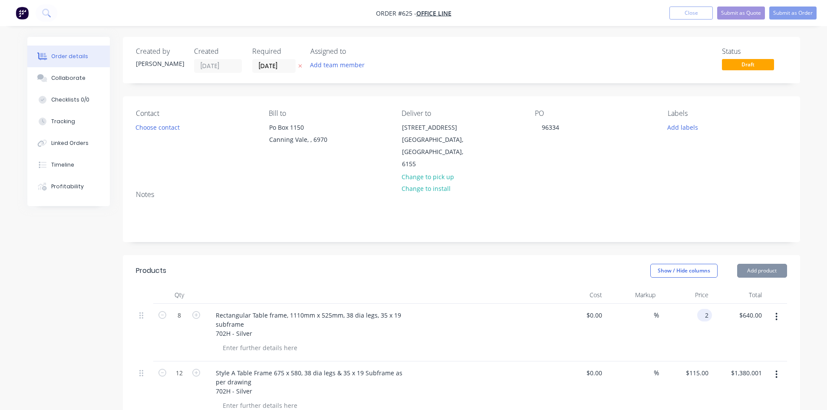
type input "2"
type input "$16.00"
type input "1380.001"
type input "2"
type input "$1,380.001"
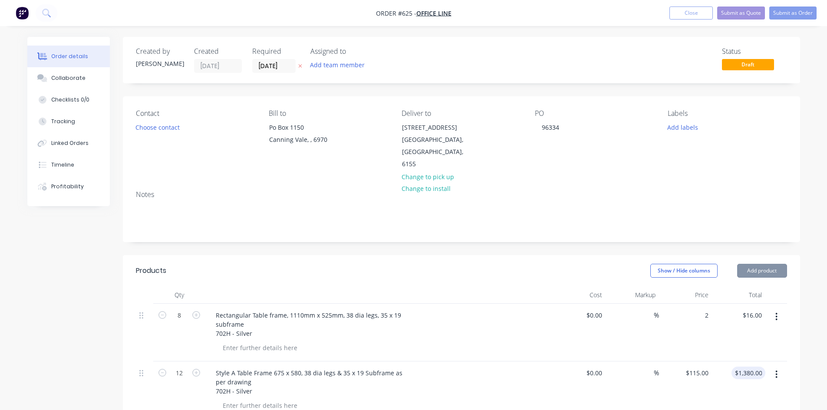
type input "$2.00"
type input "1380.001"
type input "2"
type input "$1,380.001"
type input "$2.00"
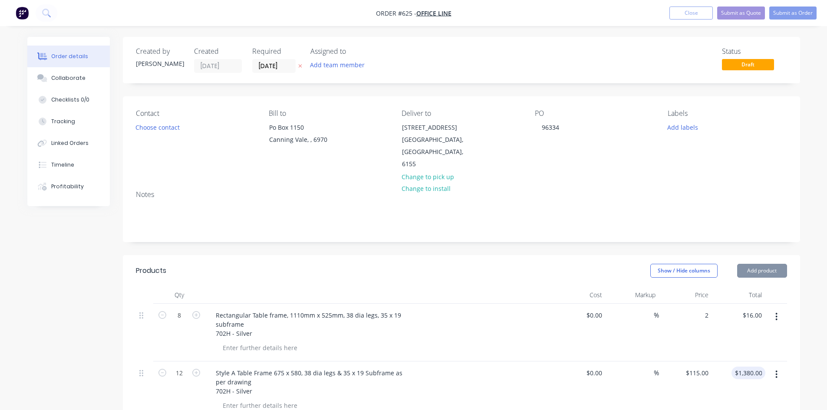
type input "1380.001"
type input "2"
type input "$1,380.001"
type input "$2.00"
type input "1380.001"
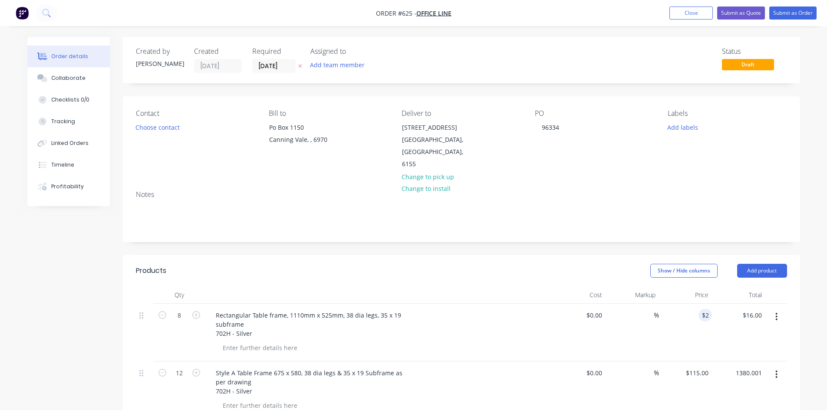
type input "2"
type input "$1,380.001"
type input "$2.00"
type input "1380.001"
type input "2"
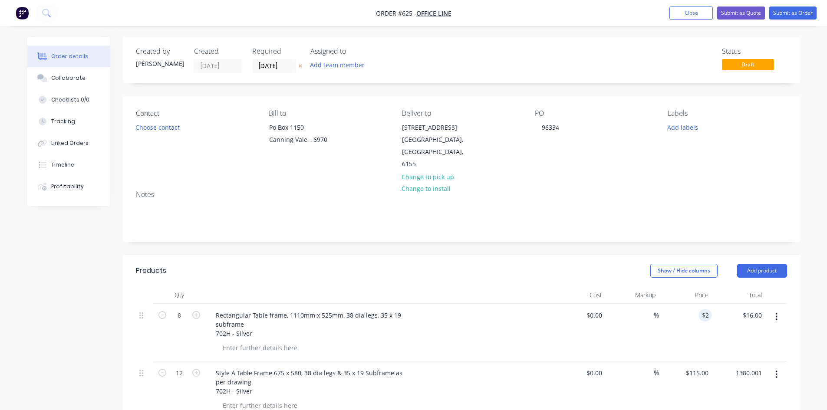
type input "$1,380.001"
type input "$2.00"
type input "1380.001"
type input "25"
type input "$1,380.001"
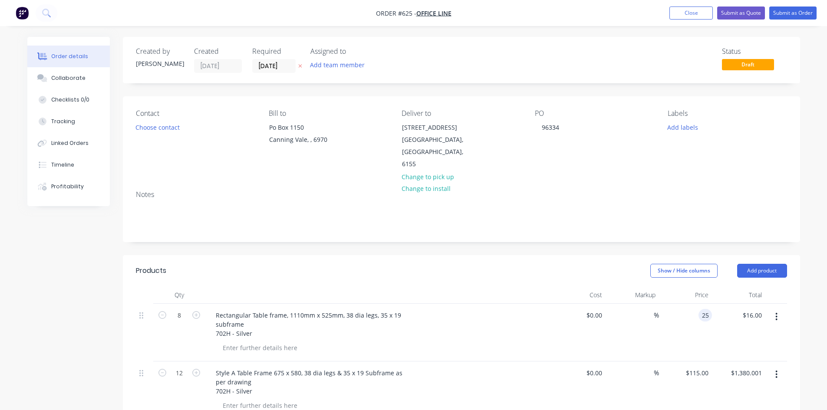
type input "$25.00"
type input "$200.00"
type input "1380.001"
type input "25"
type input "1380.001"
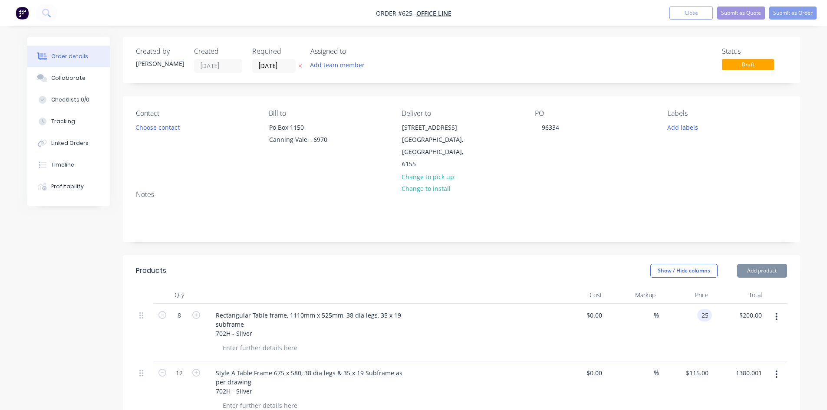
type input "$25.00"
type input "1380.001"
type input "25"
type input "$1,380.001"
type input "$25.00"
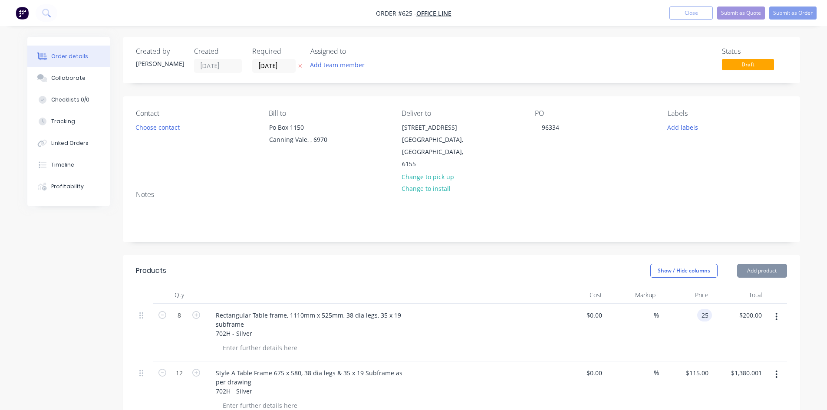
type input "1380.001"
type input "25"
click at [691, 307] on div "25 $25.00" at bounding box center [685, 333] width 53 height 58
click at [781, 10] on button "Submit as Order" at bounding box center [792, 13] width 47 height 13
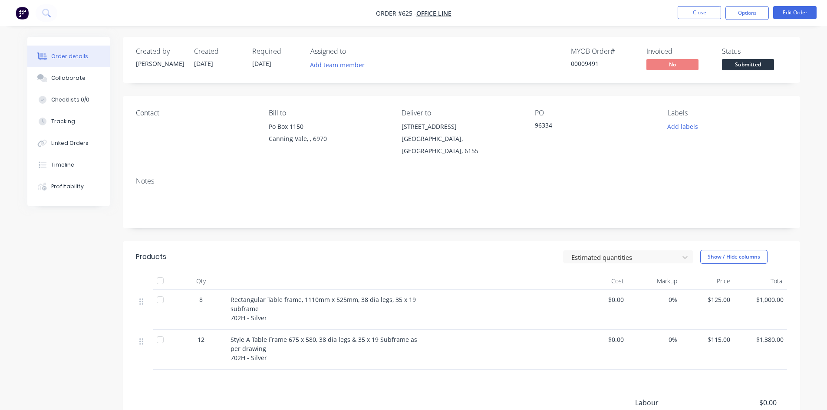
click at [745, 12] on button "Options" at bounding box center [746, 13] width 43 height 14
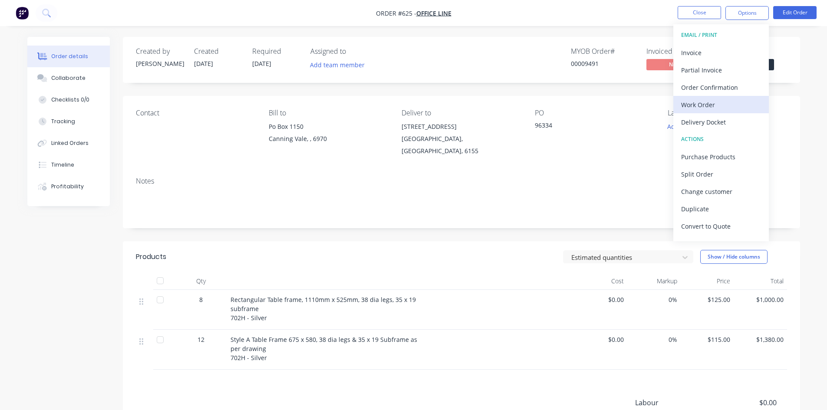
click at [711, 108] on div "Work Order" at bounding box center [721, 105] width 80 height 13
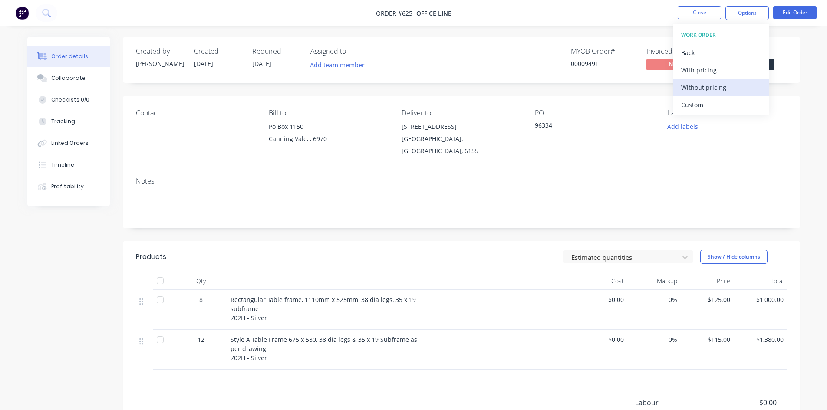
click at [724, 91] on div "Without pricing" at bounding box center [721, 87] width 80 height 13
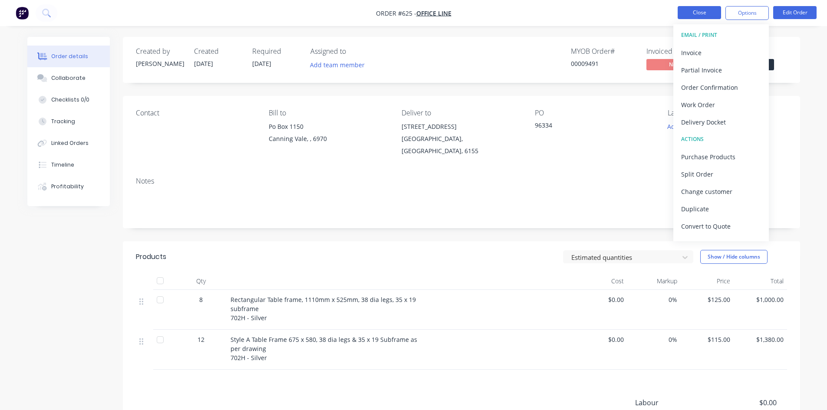
click at [715, 9] on button "Close" at bounding box center [699, 12] width 43 height 13
